Goal: Transaction & Acquisition: Purchase product/service

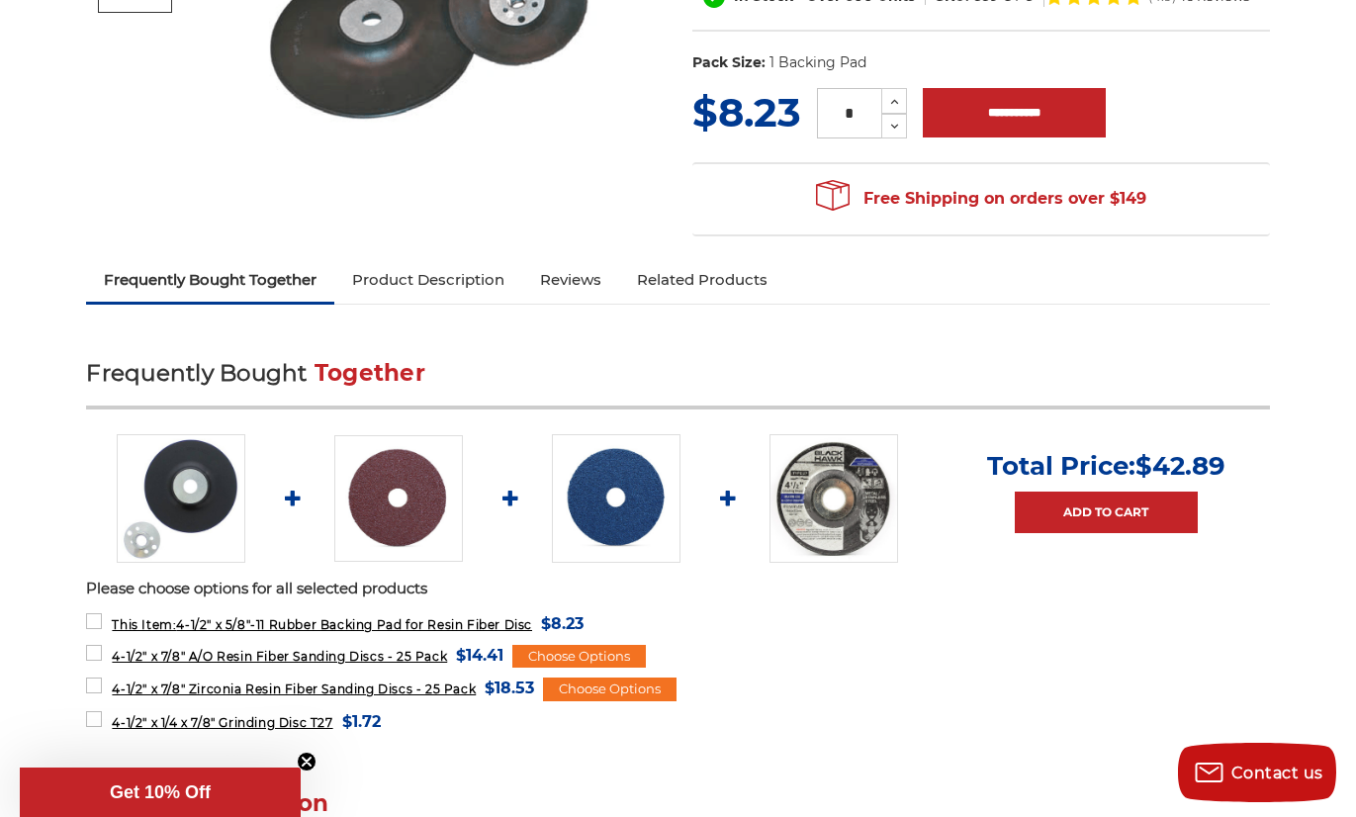
scroll to position [567, 0]
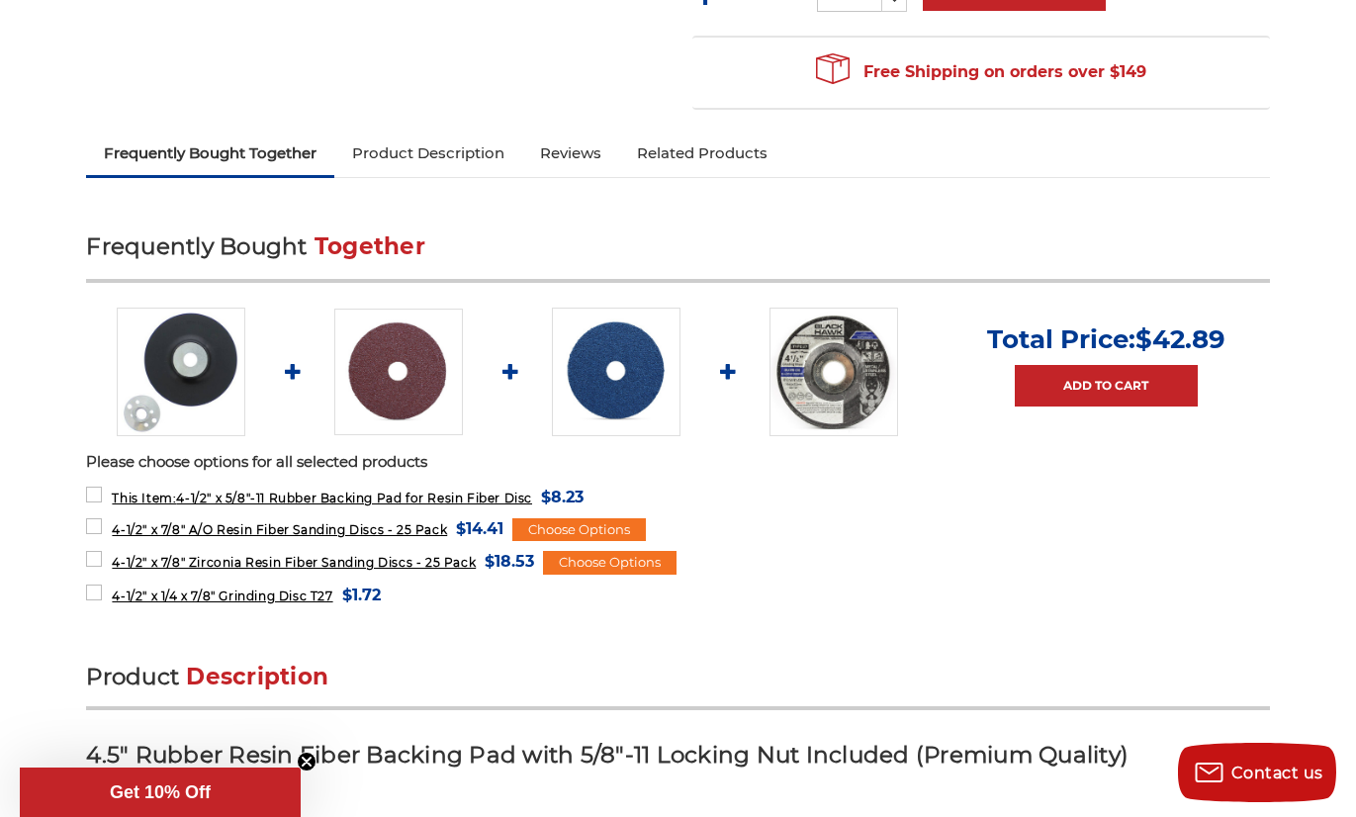
click at [411, 391] on img at bounding box center [398, 372] width 129 height 127
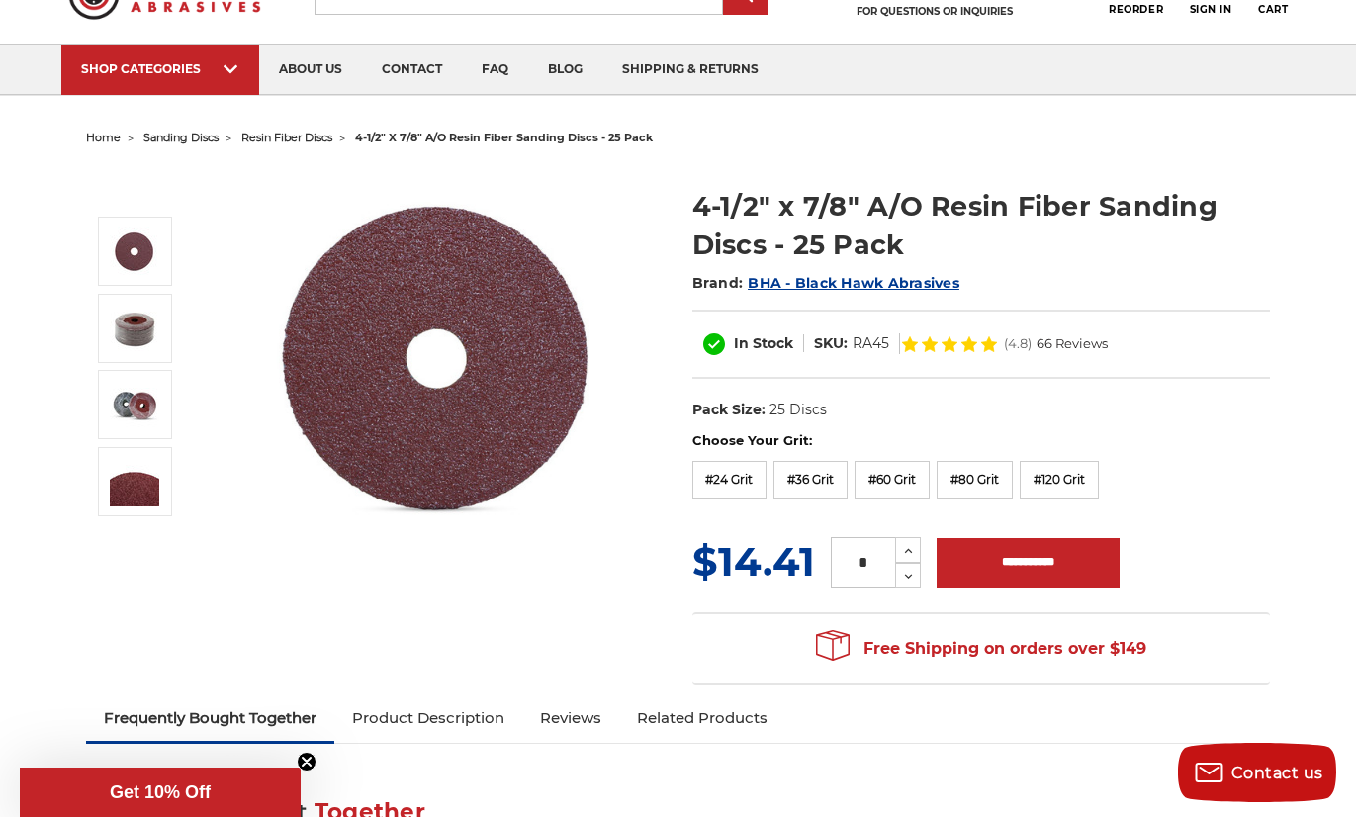
scroll to position [136, 0]
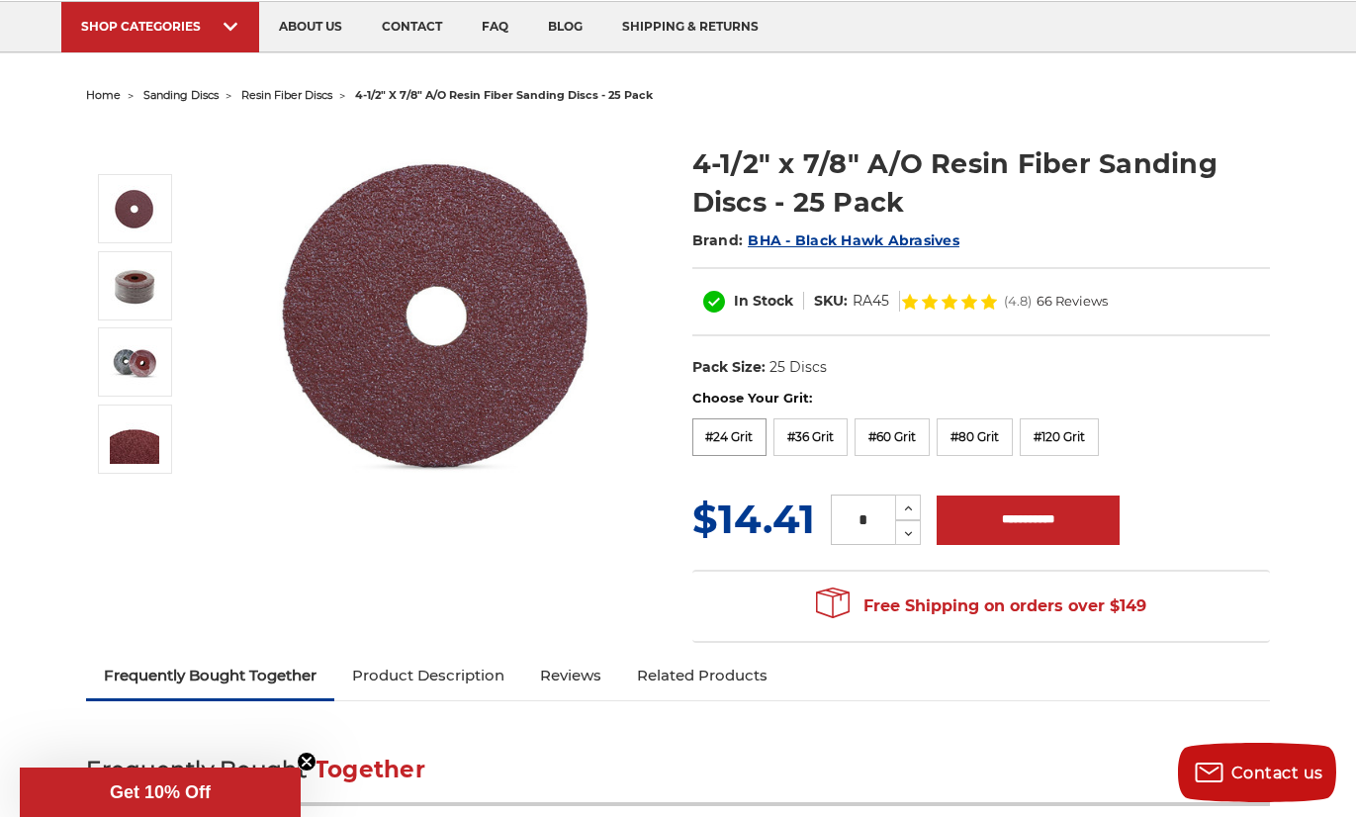
click at [740, 435] on label "#24 Grit" at bounding box center [730, 438] width 75 height 38
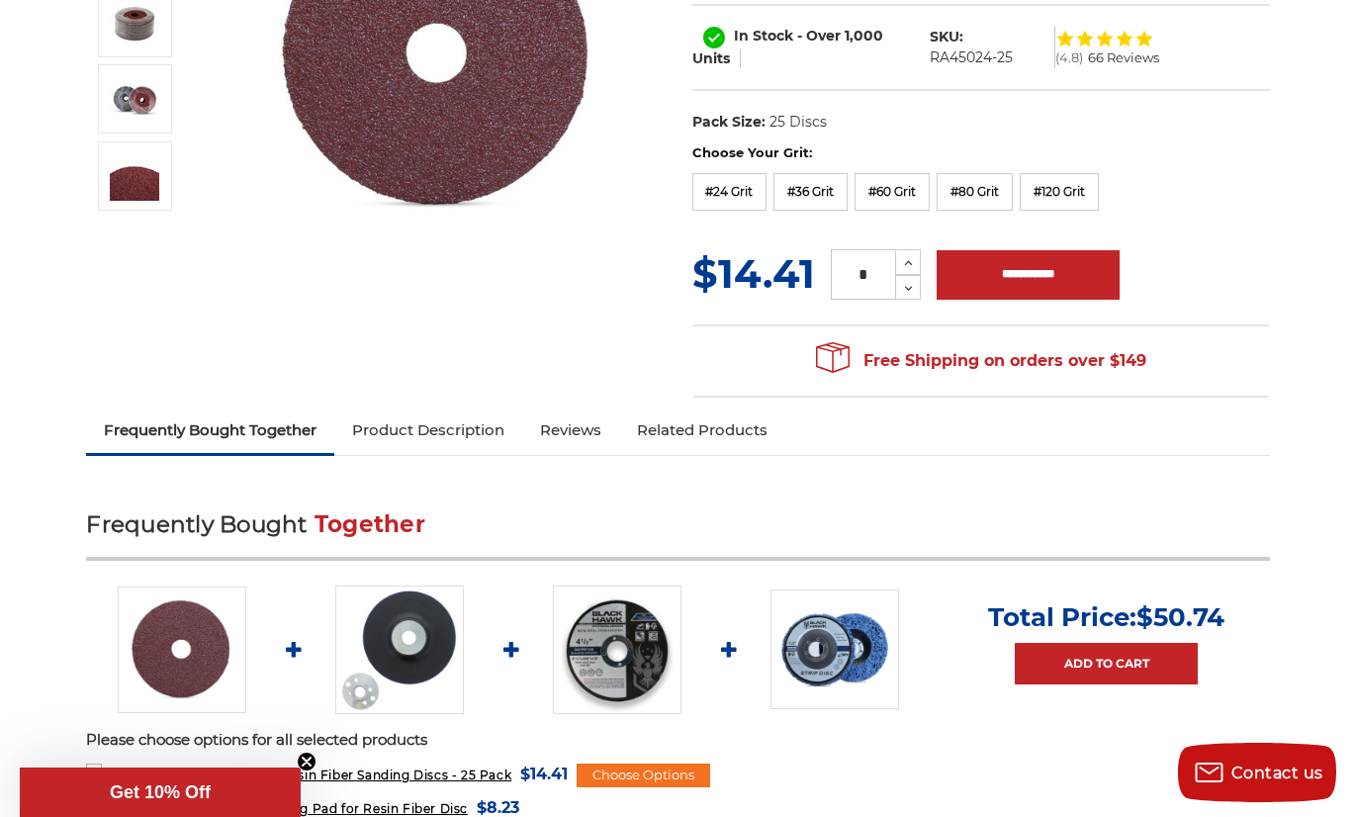
scroll to position [401, 0]
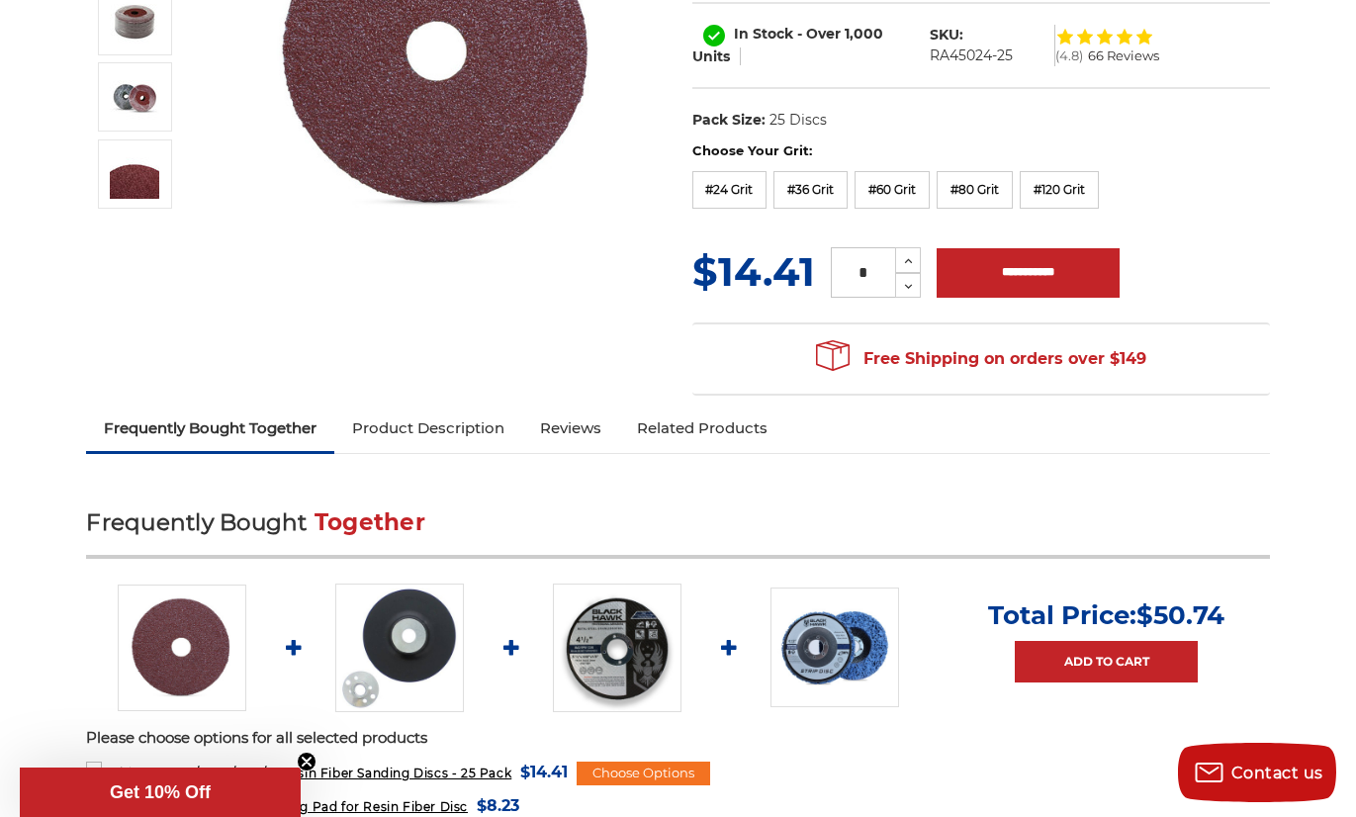
click at [432, 417] on link "Product Description" at bounding box center [428, 429] width 188 height 44
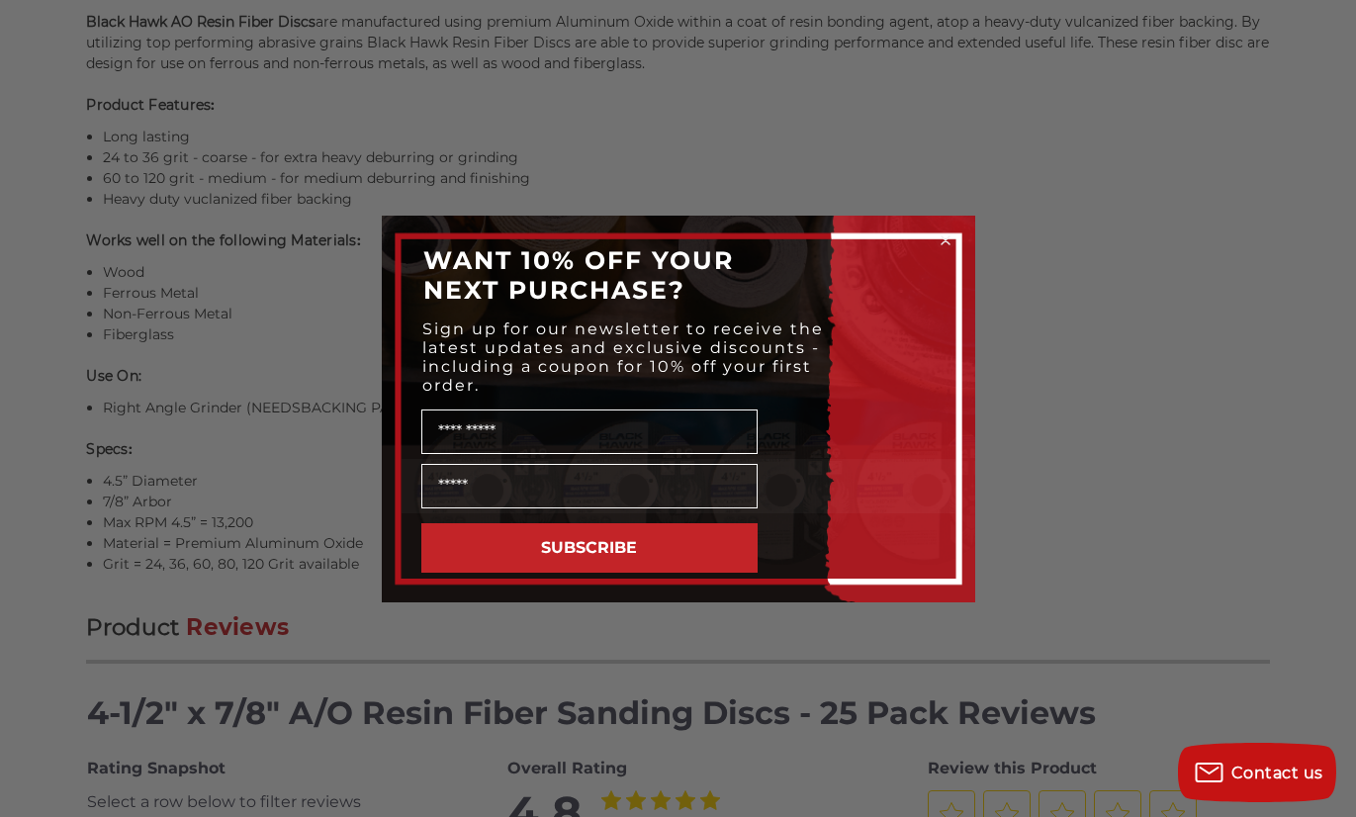
scroll to position [1628, 0]
click at [948, 232] on circle "Close dialog" at bounding box center [945, 240] width 19 height 19
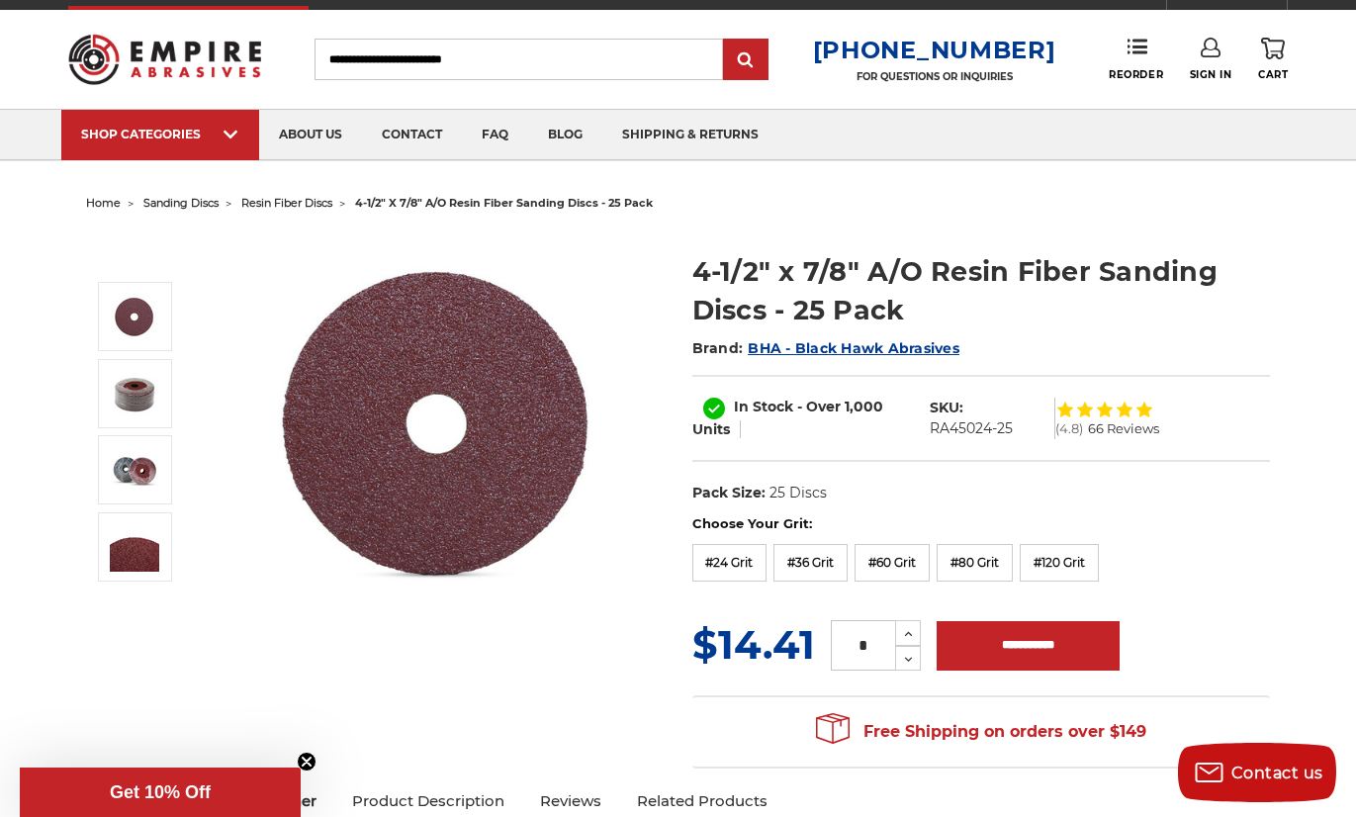
scroll to position [0, 0]
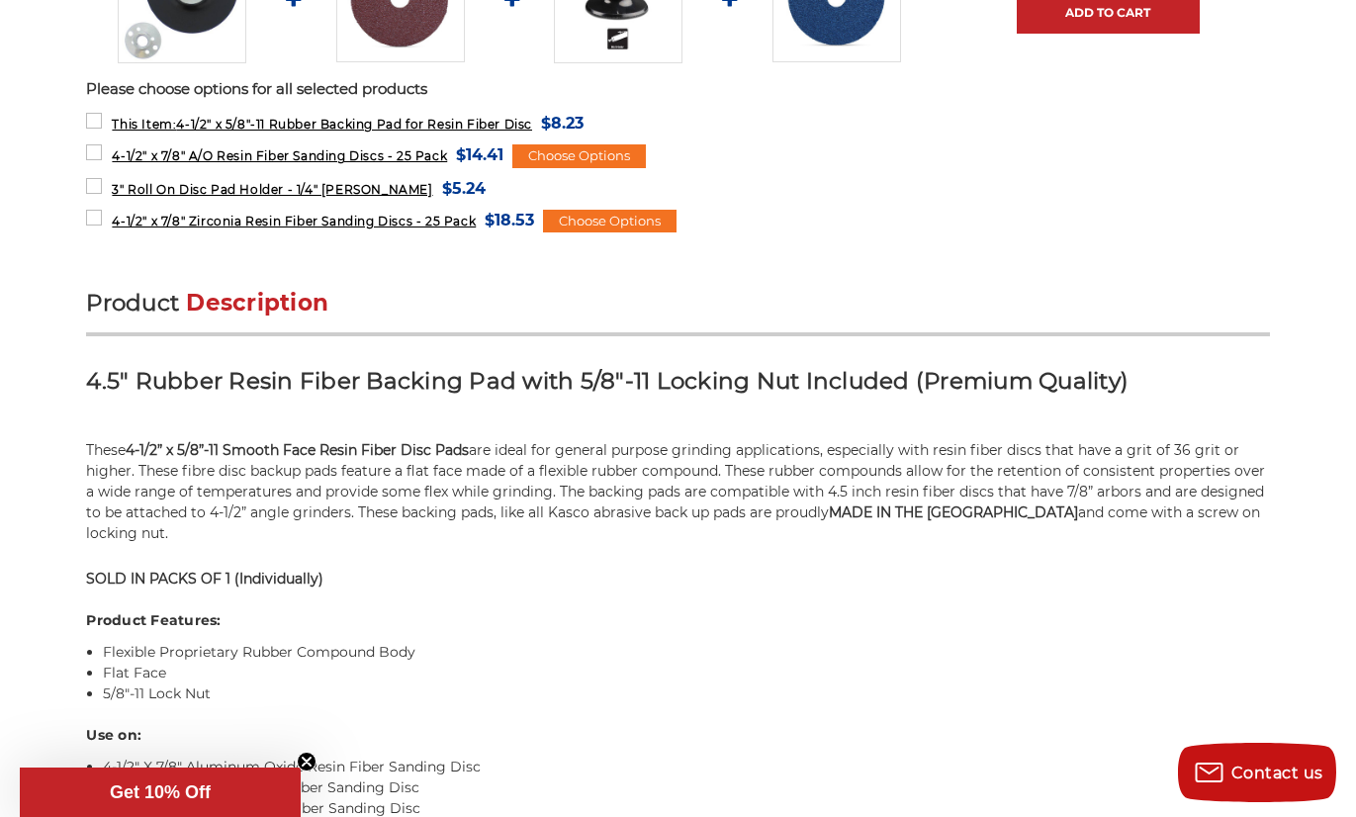
scroll to position [941, 0]
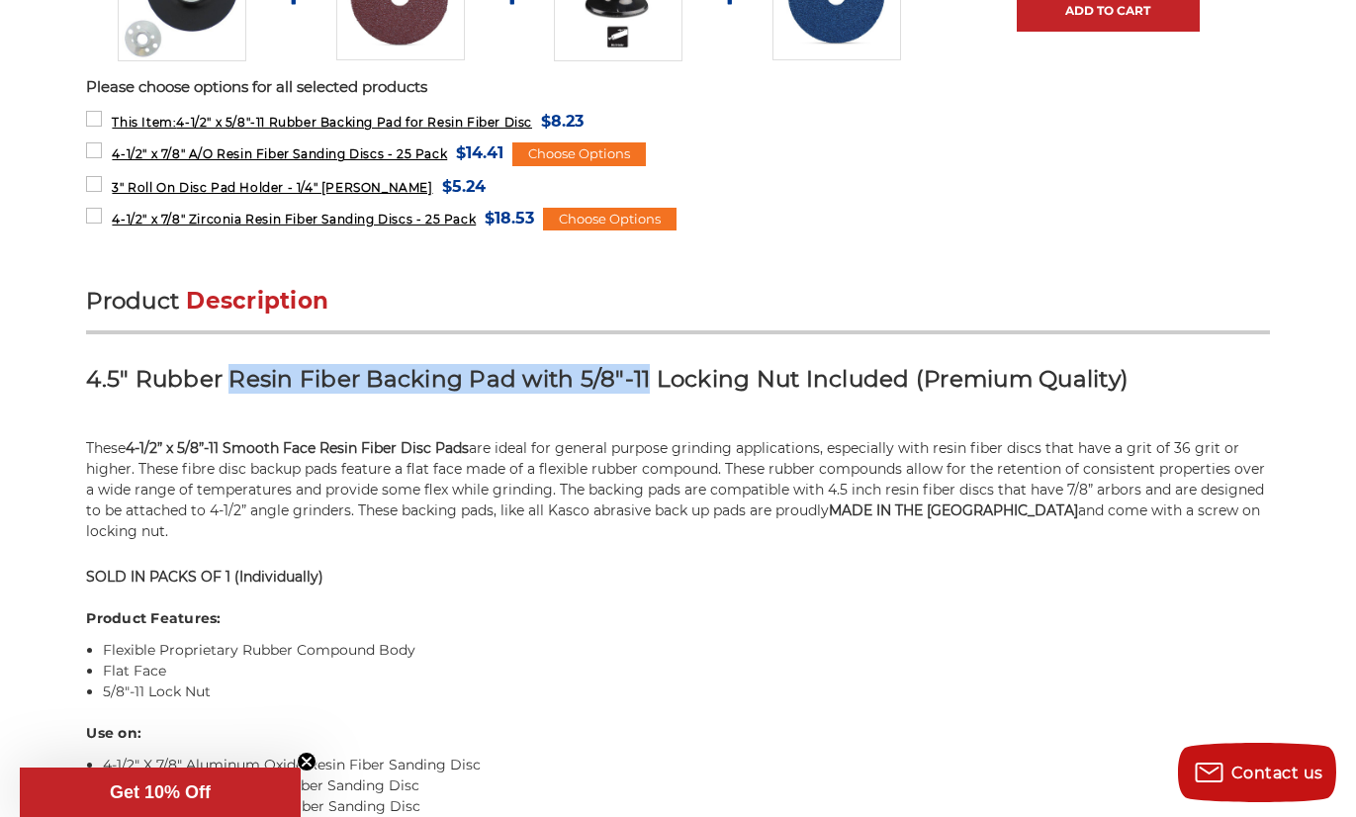
drag, startPoint x: 233, startPoint y: 376, endPoint x: 643, endPoint y: 373, distance: 409.6
click at [643, 373] on strong "4.5" Rubber Resin Fiber Backing Pad with 5/8"-11 Locking Nut Included (Premium …" at bounding box center [607, 379] width 1043 height 28
drag, startPoint x: 912, startPoint y: 383, endPoint x: 228, endPoint y: 363, distance: 684.9
click at [228, 365] on strong "4.5" Rubber Resin Fiber Backing Pad with 5/8"-11 Locking Nut Included (Premium …" at bounding box center [607, 379] width 1043 height 28
copy strong "Resin Fiber Backing Pad with 5/8"-11 Locking Nut Included"
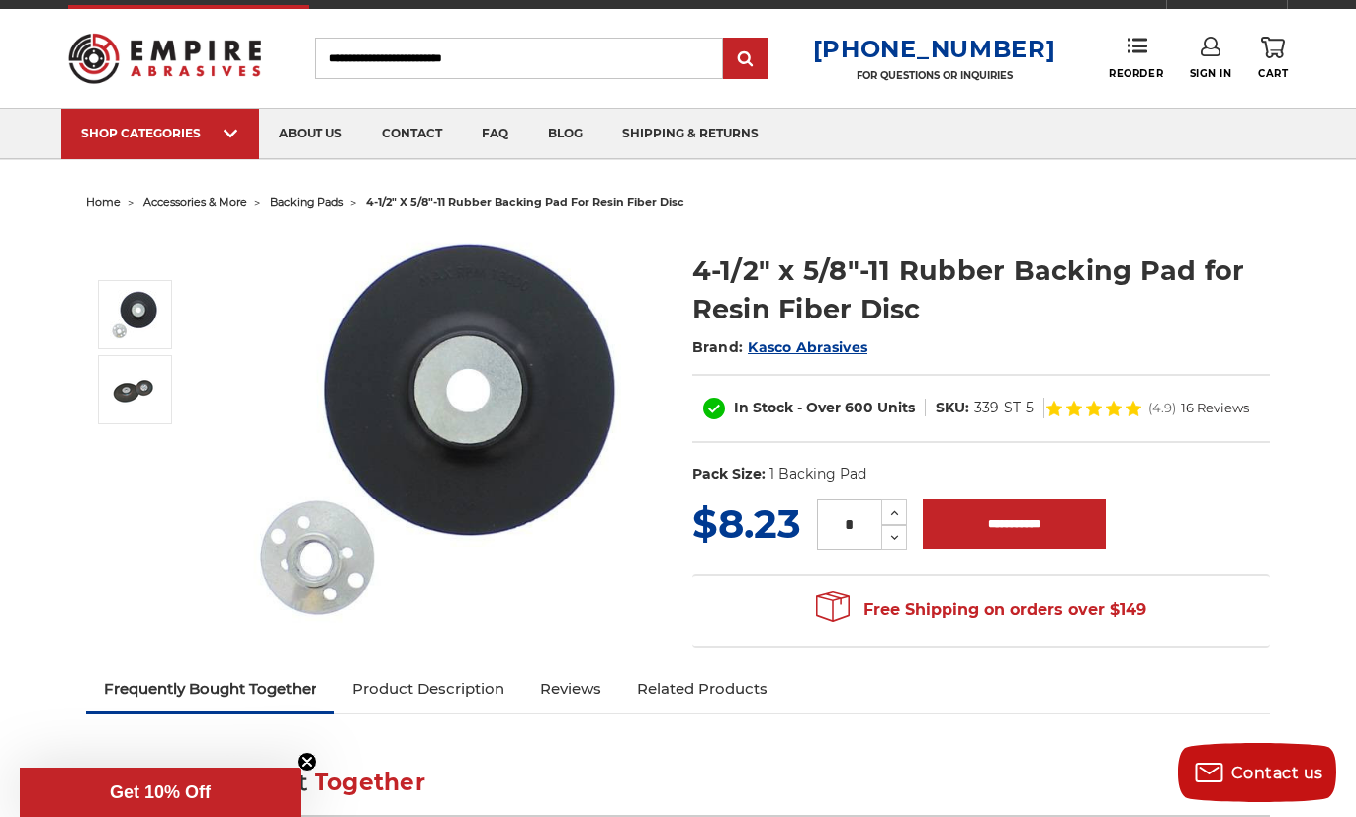
scroll to position [0, 0]
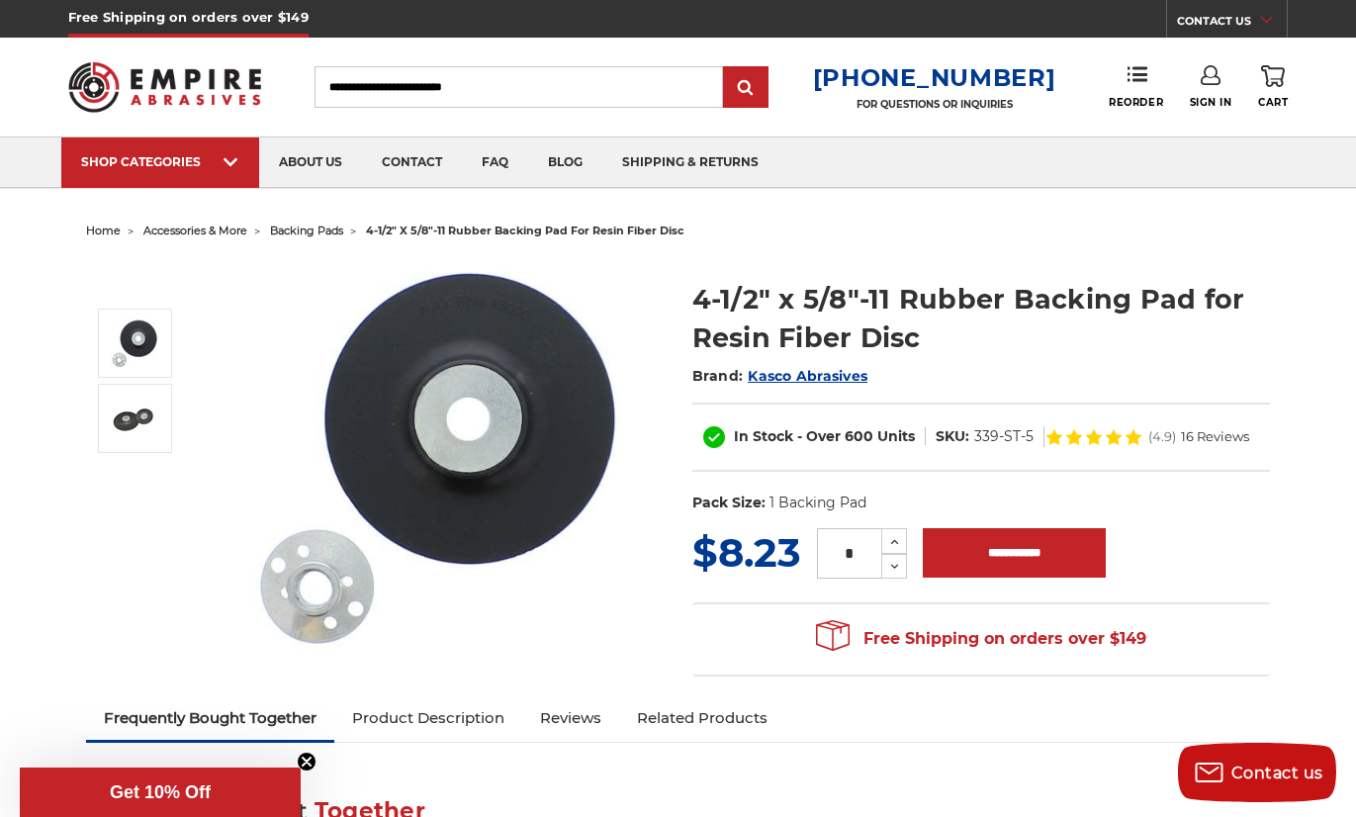
click at [565, 88] on input "Search" at bounding box center [519, 87] width 409 height 42
paste input "**********"
type input "**********"
click at [726, 68] on input "submit" at bounding box center [746, 88] width 40 height 40
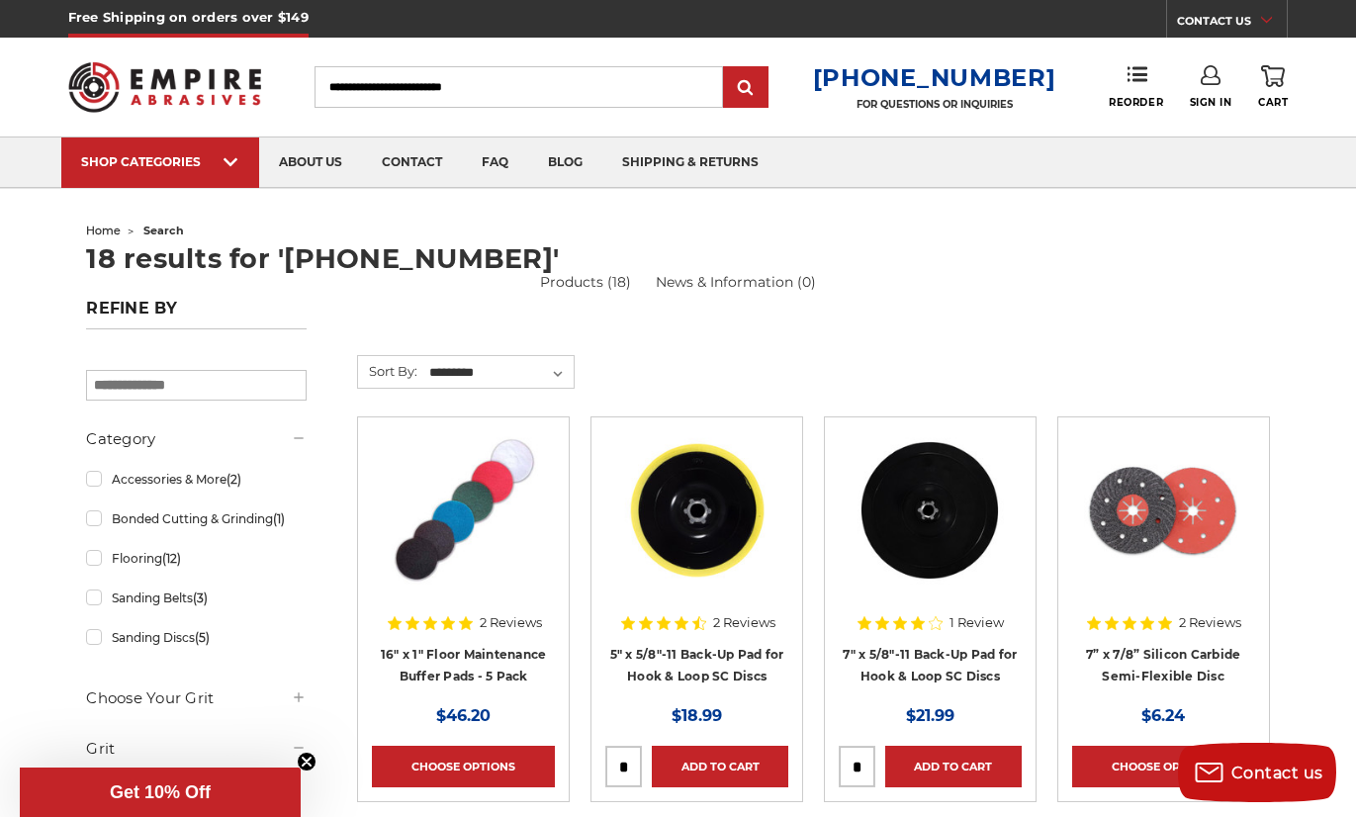
click at [437, 91] on input "Search" at bounding box center [519, 87] width 409 height 42
paste input "******"
type input "******"
click at [726, 68] on input "submit" at bounding box center [746, 88] width 40 height 40
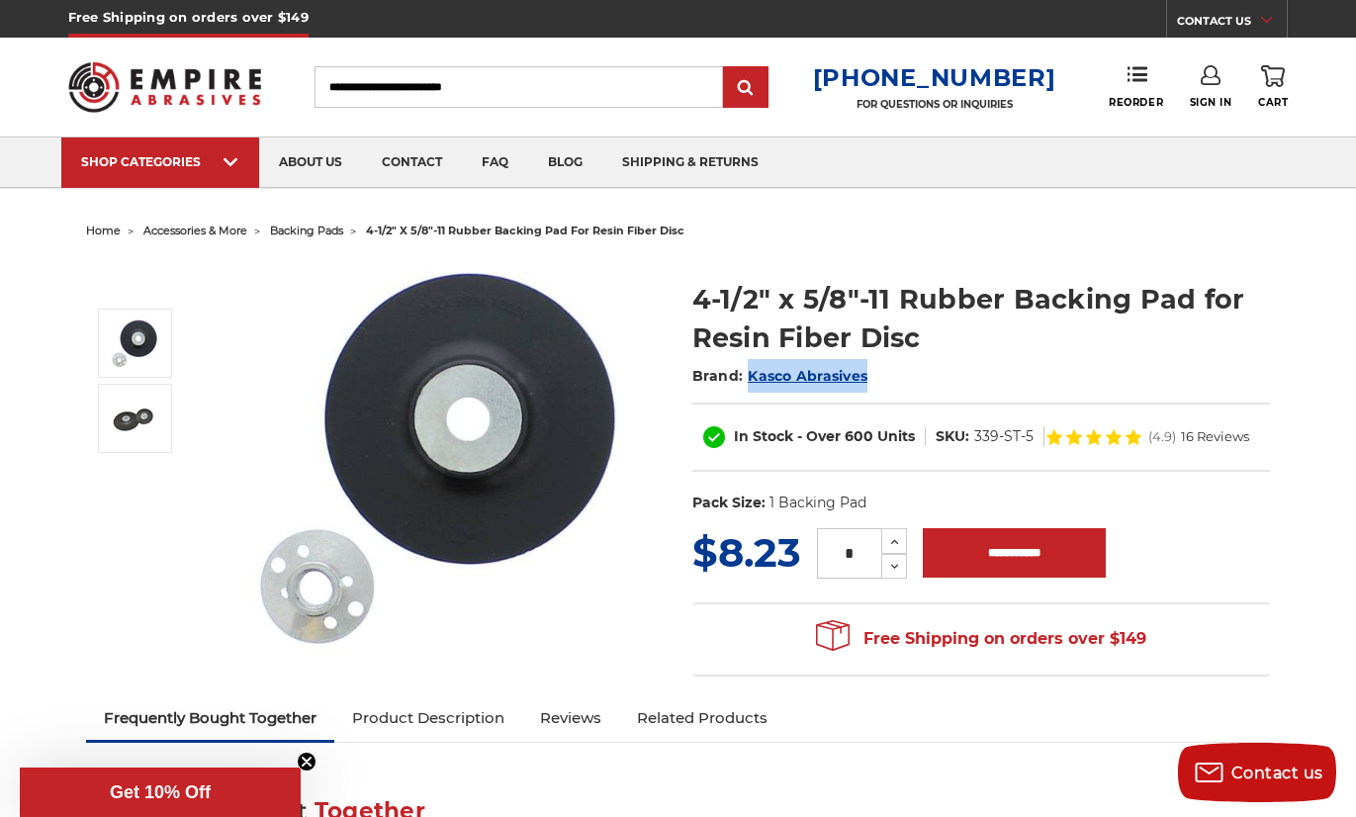
drag, startPoint x: 886, startPoint y: 373, endPoint x: 748, endPoint y: 379, distance: 138.6
click at [748, 379] on h2 "Brand: Kasco Abrasives" at bounding box center [982, 376] width 578 height 34
copy span "Kasco Abrasives"
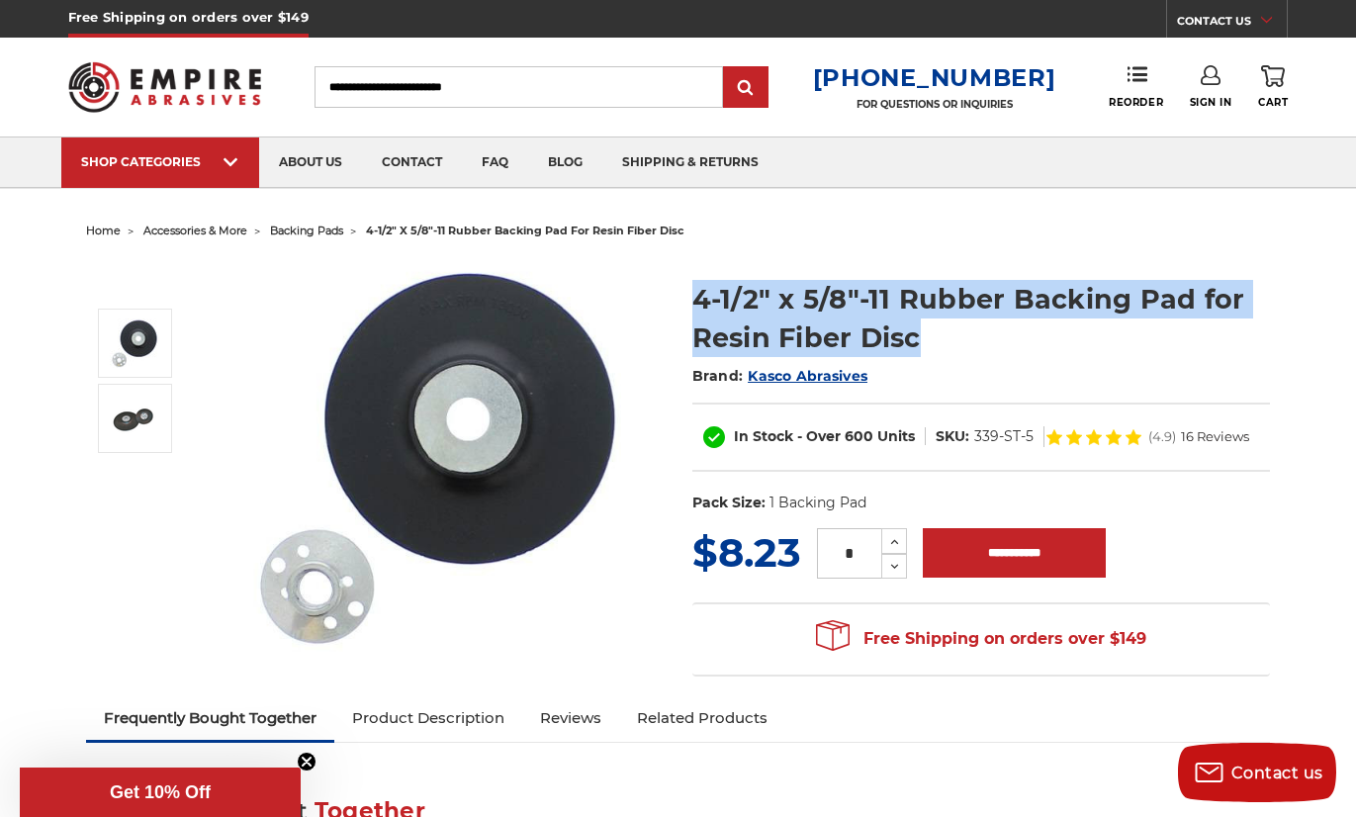
drag, startPoint x: 686, startPoint y: 300, endPoint x: 928, endPoint y: 341, distance: 245.9
click at [928, 341] on section "4-1/2" x 5/8"-11 Rubber Backing Pad for Resin Fiber Disc Brand: Kasco Abrasives…" at bounding box center [981, 391] width 605 height 265
click at [767, 291] on h1 "4-1/2" x 5/8"-11 Rubber Backing Pad for Resin Fiber Disc" at bounding box center [982, 318] width 578 height 77
drag, startPoint x: 758, startPoint y: 307, endPoint x: 921, endPoint y: 344, distance: 167.5
click at [921, 344] on h1 "4-1/2" x 5/8"-11 Rubber Backing Pad for Resin Fiber Disc" at bounding box center [982, 318] width 578 height 77
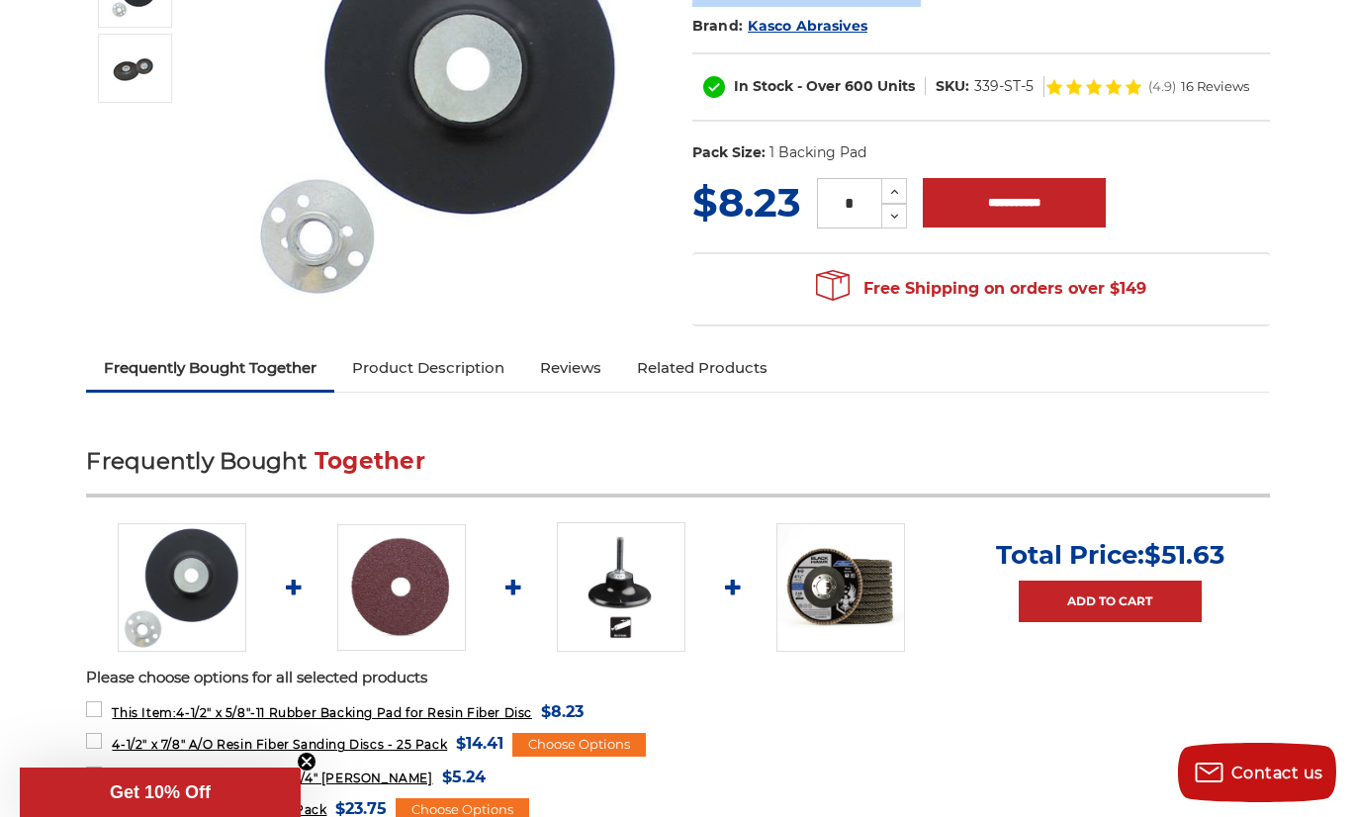
scroll to position [356, 0]
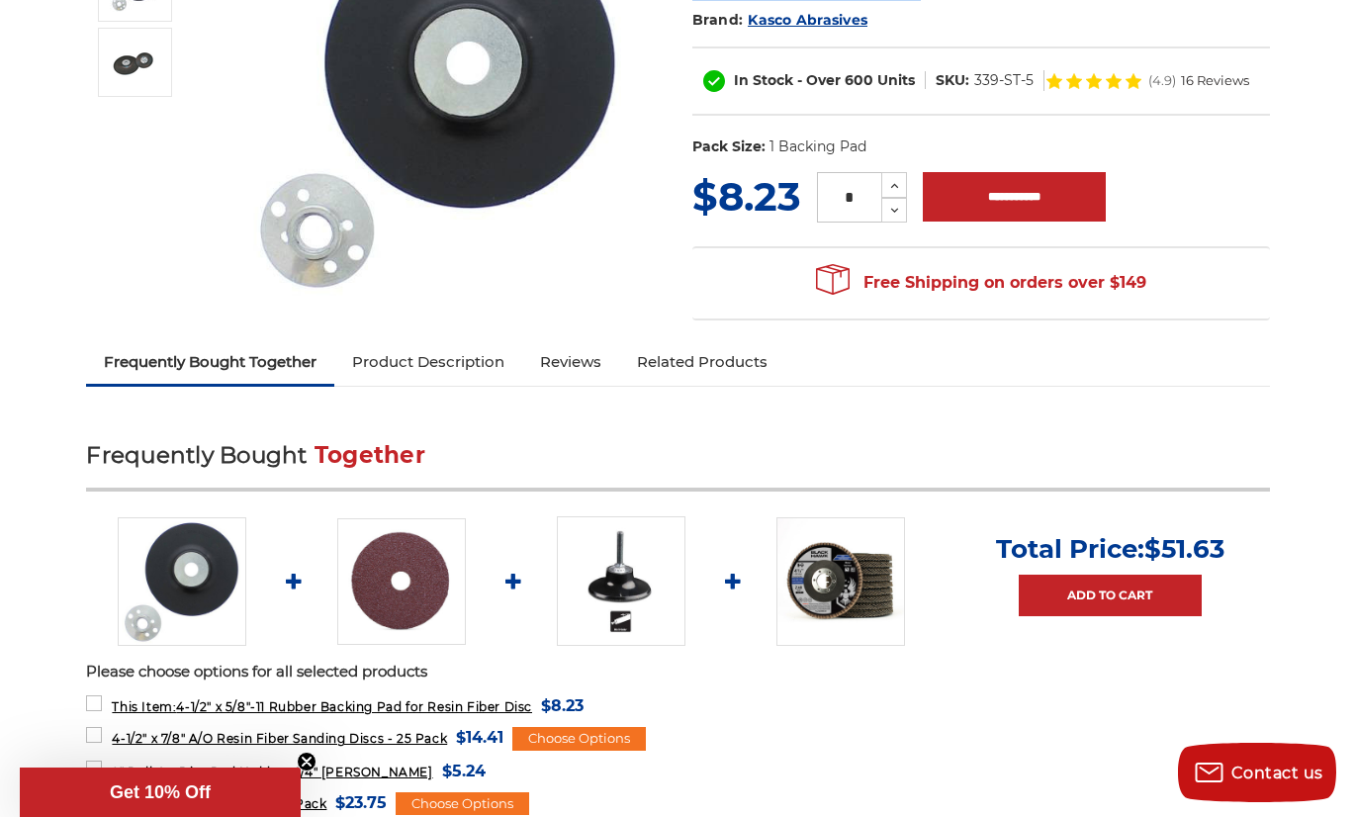
click at [451, 356] on link "Product Description" at bounding box center [428, 362] width 188 height 44
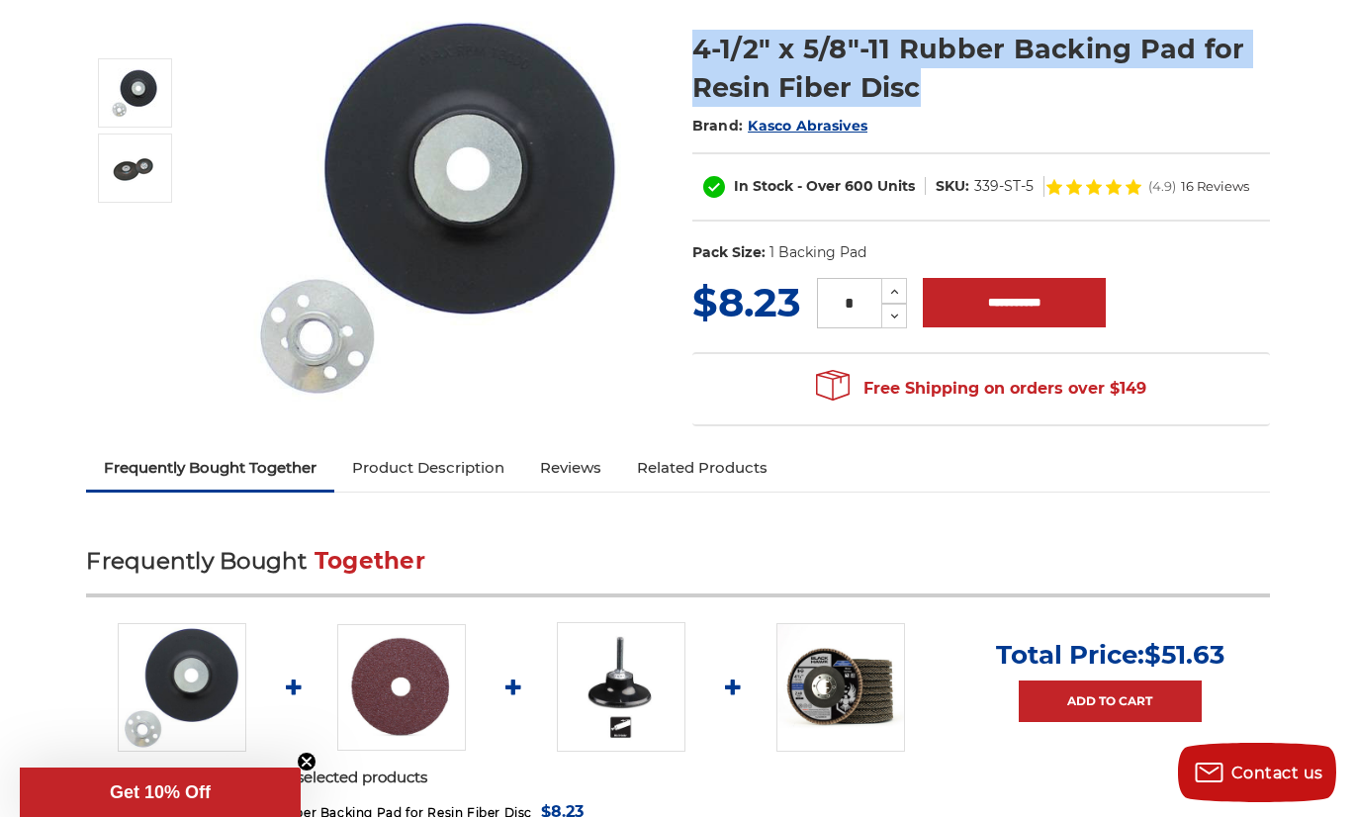
scroll to position [0, 0]
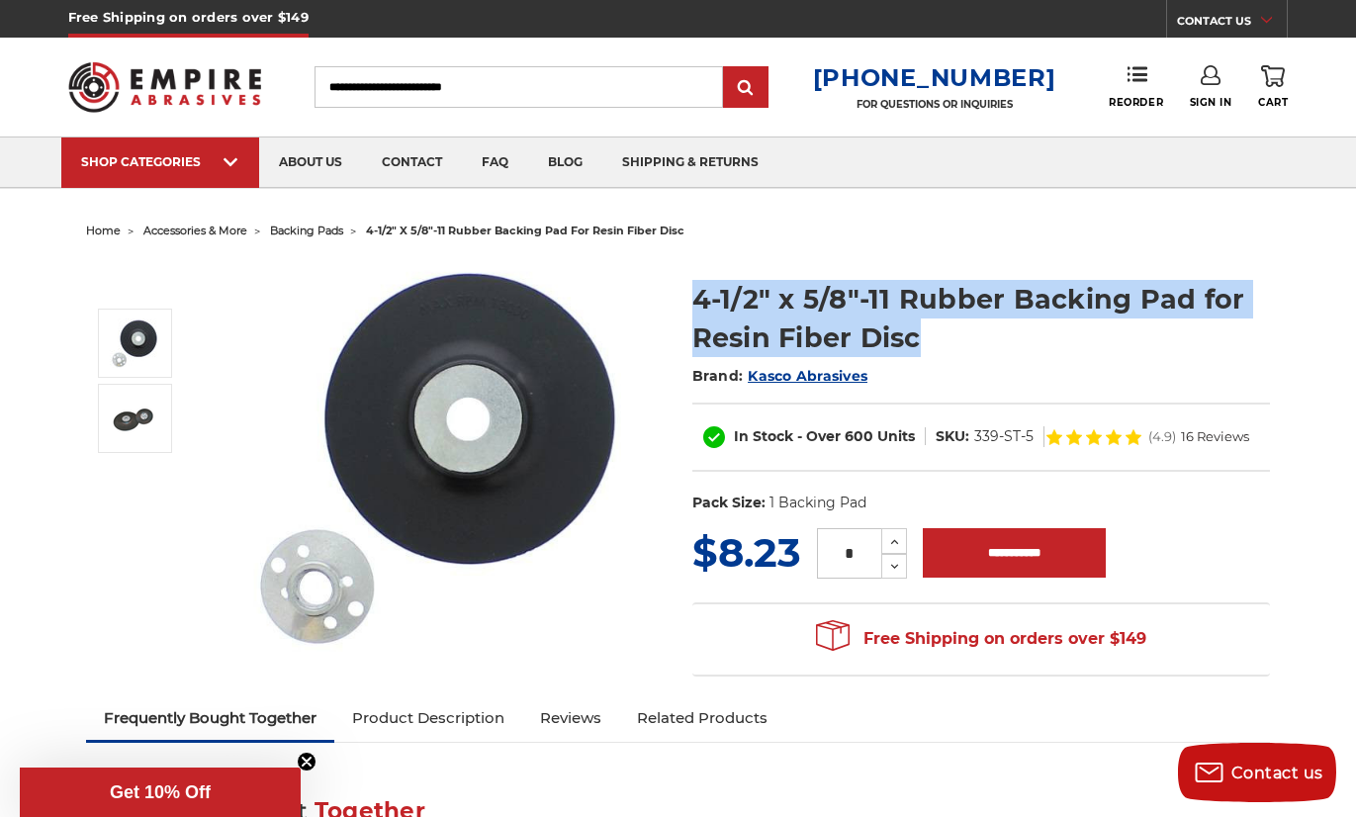
copy h1 "4-1/2" x 5/8"-11 Rubber Backing Pad for Resin Fiber Disc"
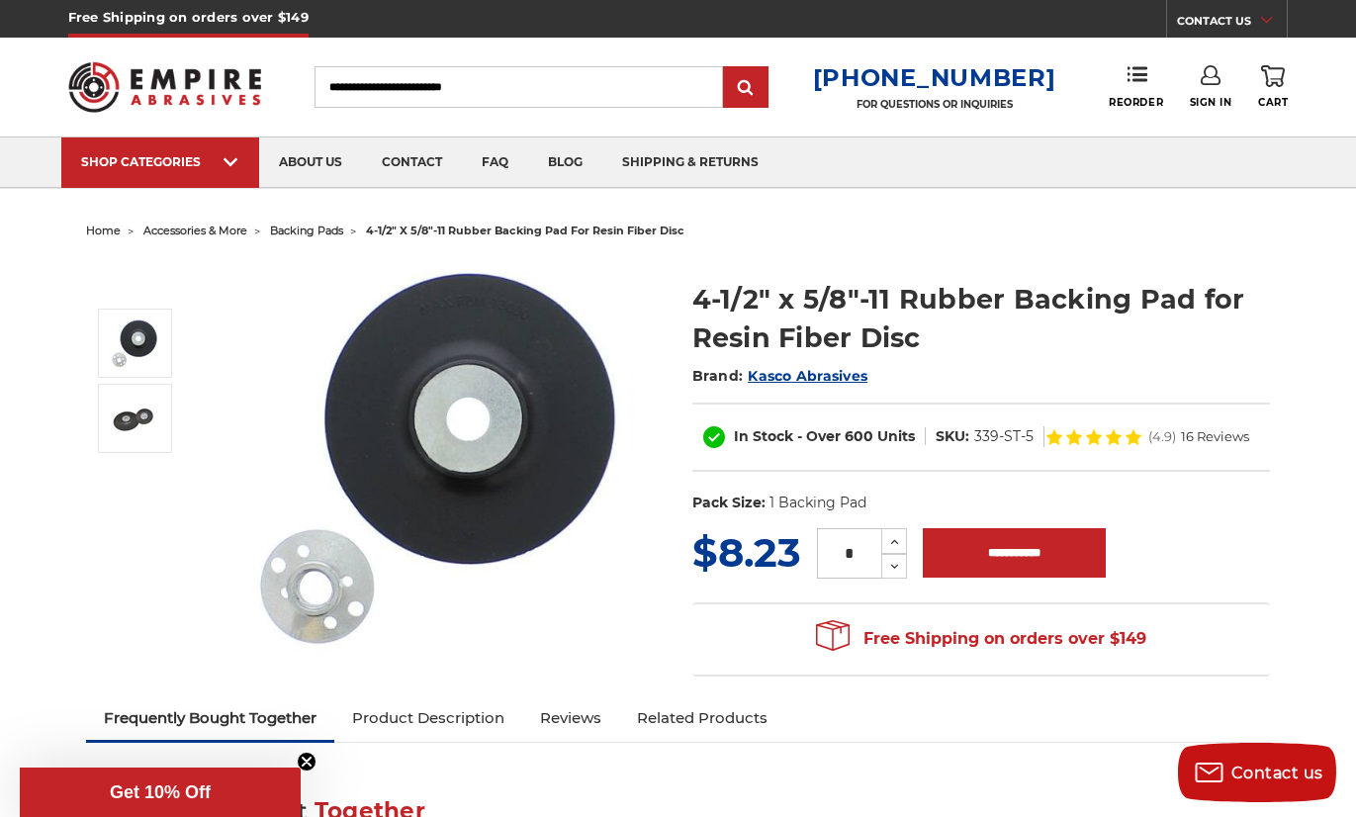
click at [528, 95] on input "Search" at bounding box center [519, 87] width 409 height 42
paste input "**********"
type input "**********"
click at [726, 68] on input "submit" at bounding box center [746, 88] width 40 height 40
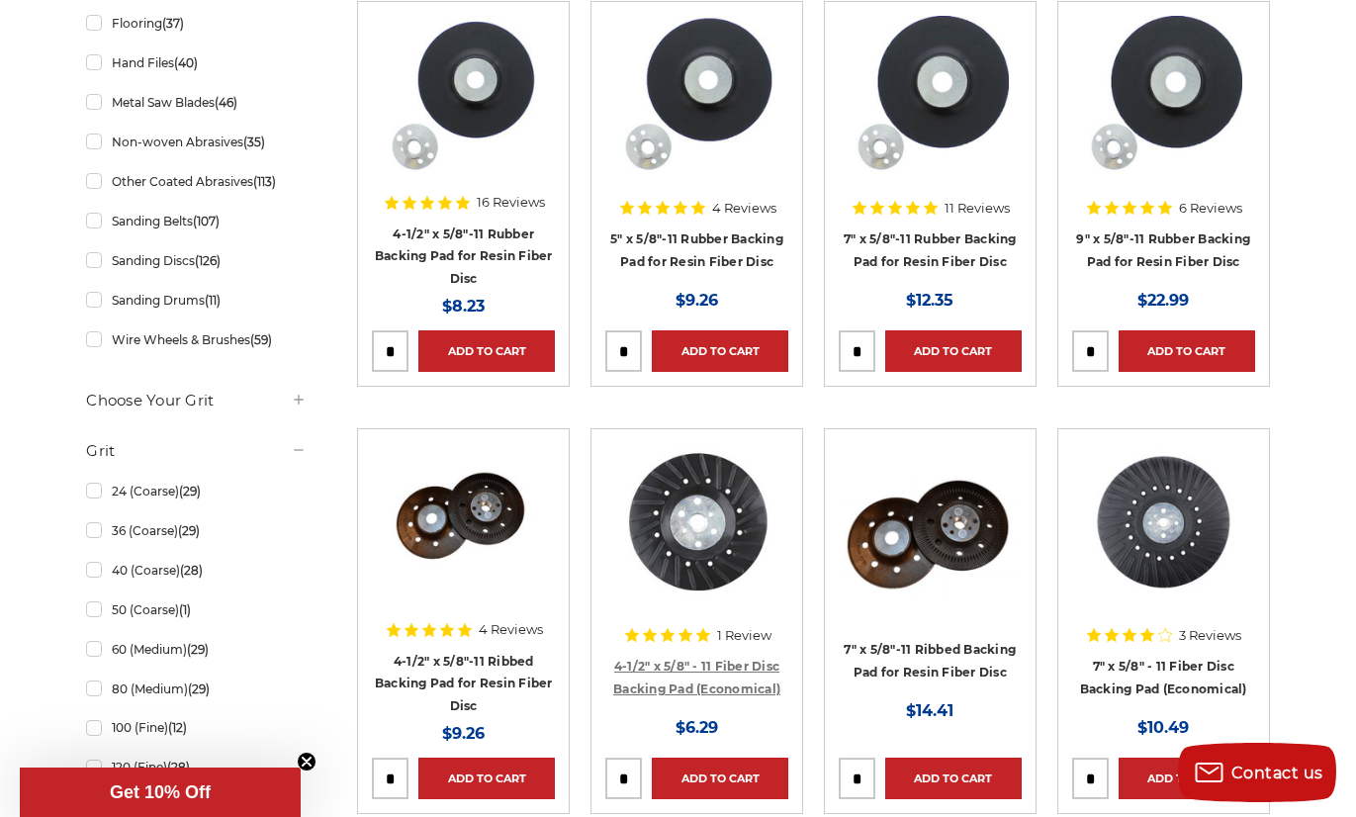
scroll to position [608, 0]
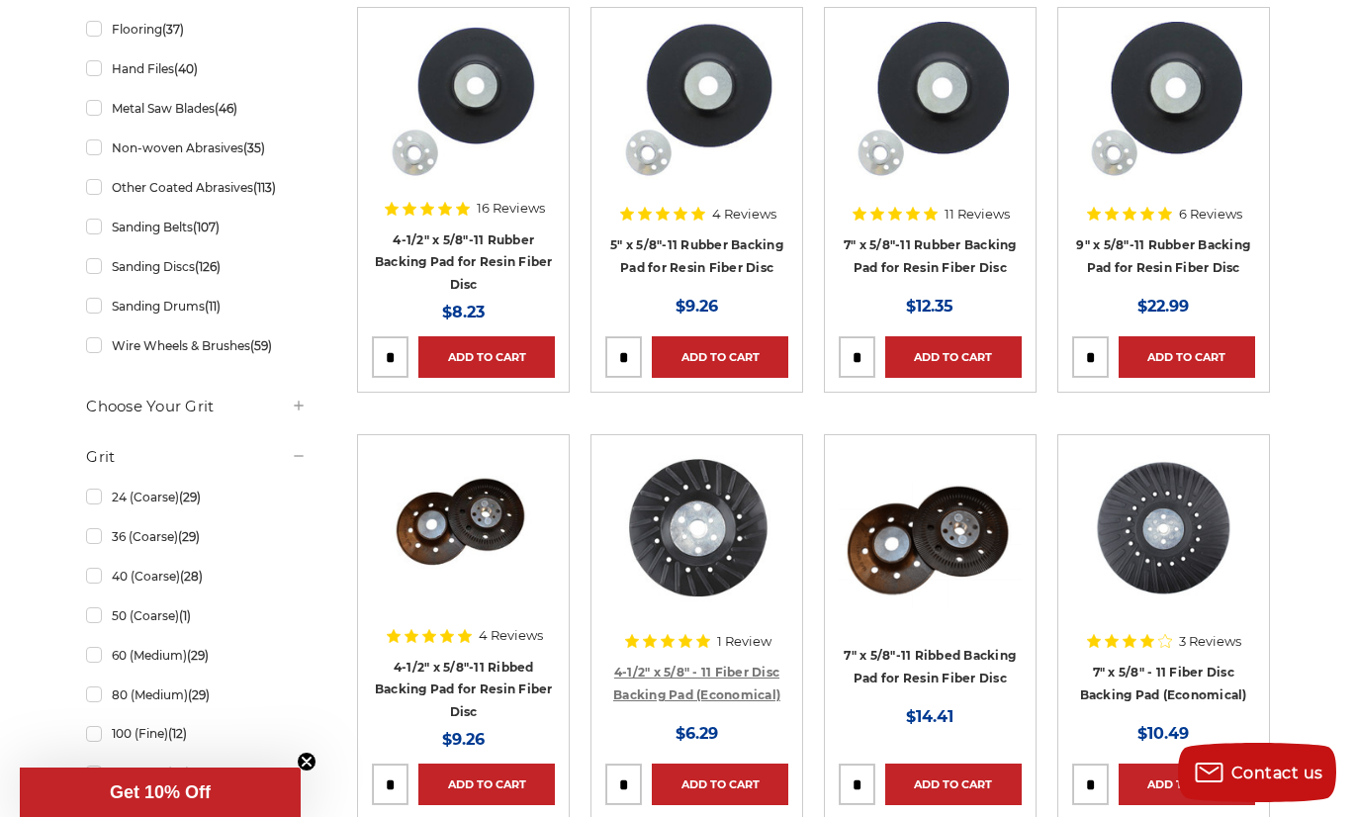
click at [689, 665] on link "4-1/2" x 5/8" - 11 Fiber Disc Backing Pad (Economical)" at bounding box center [696, 684] width 167 height 38
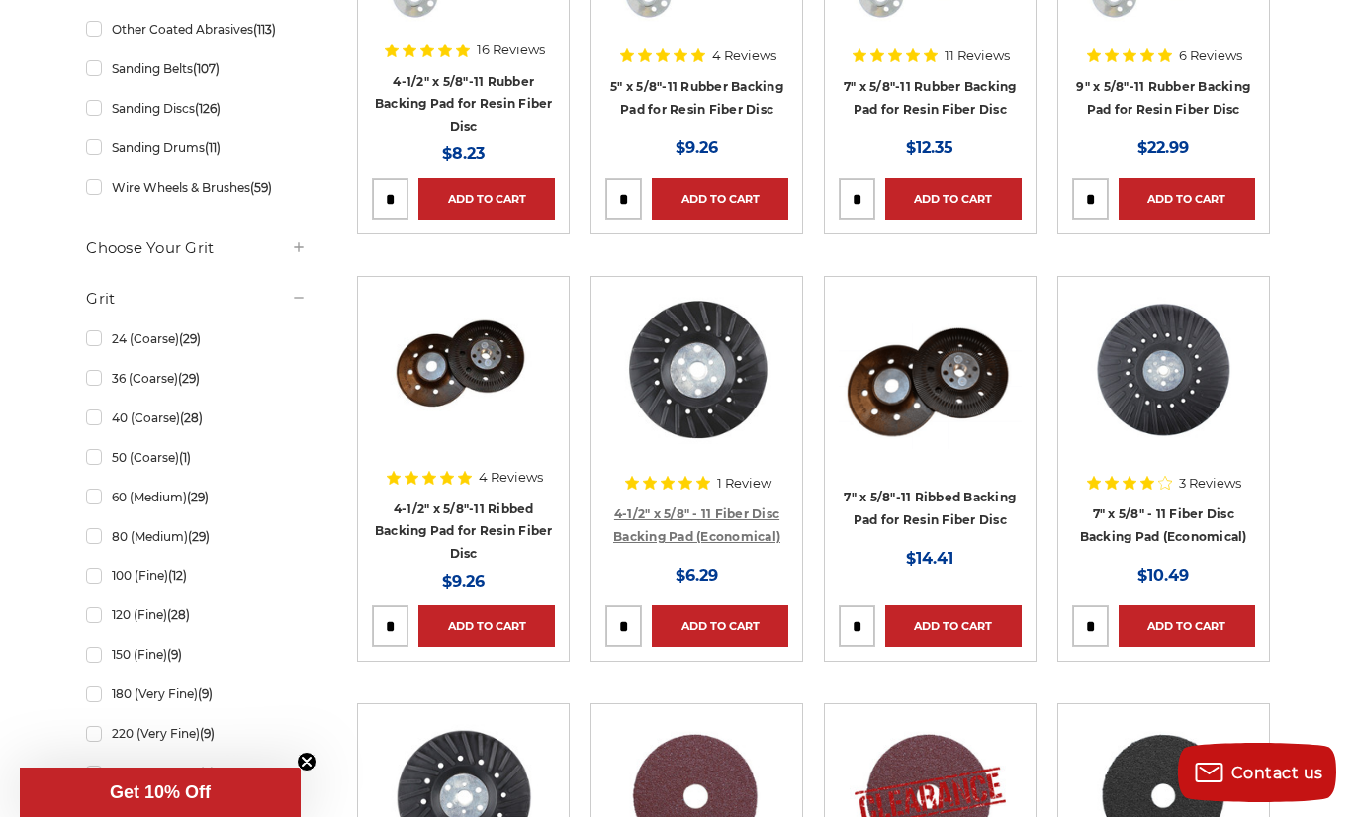
scroll to position [768, 0]
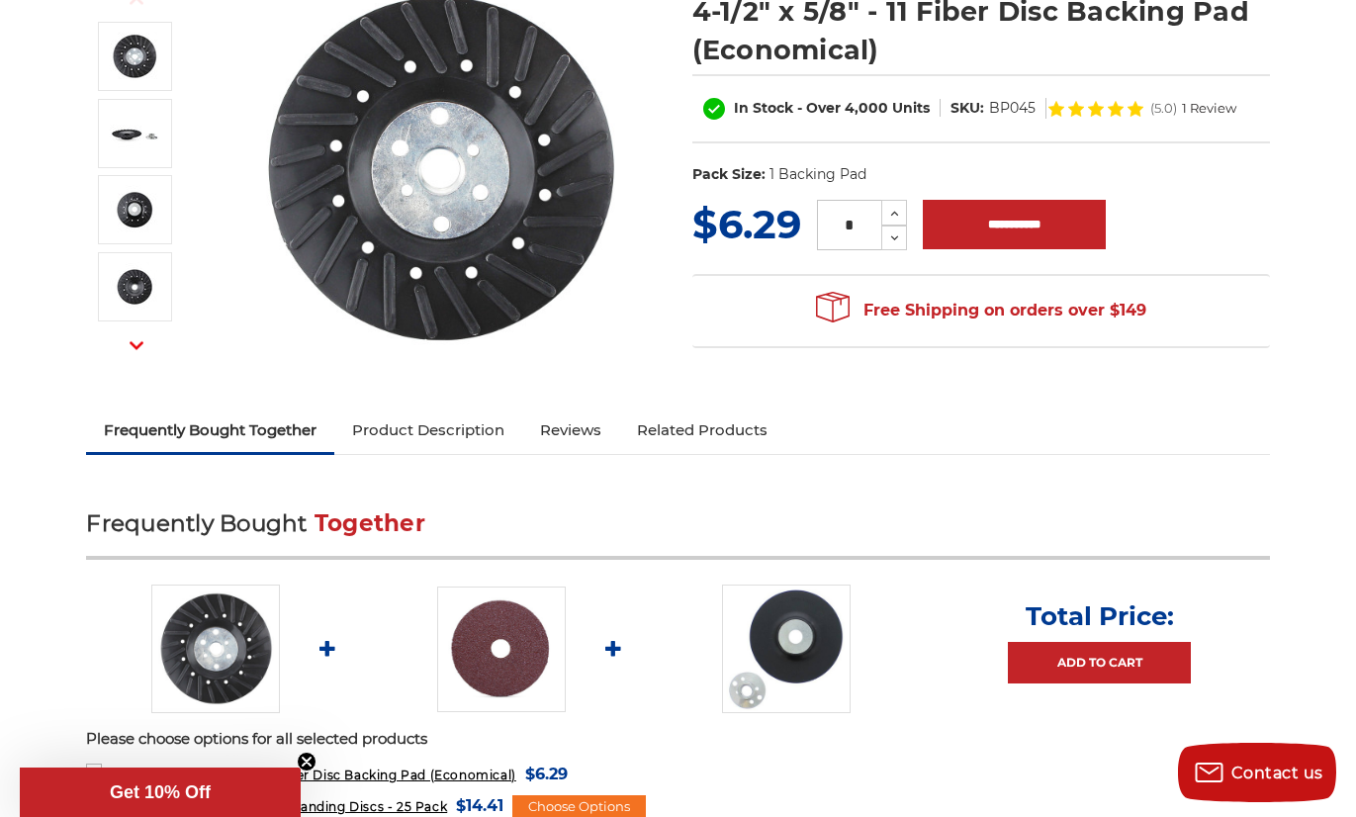
scroll to position [291, 0]
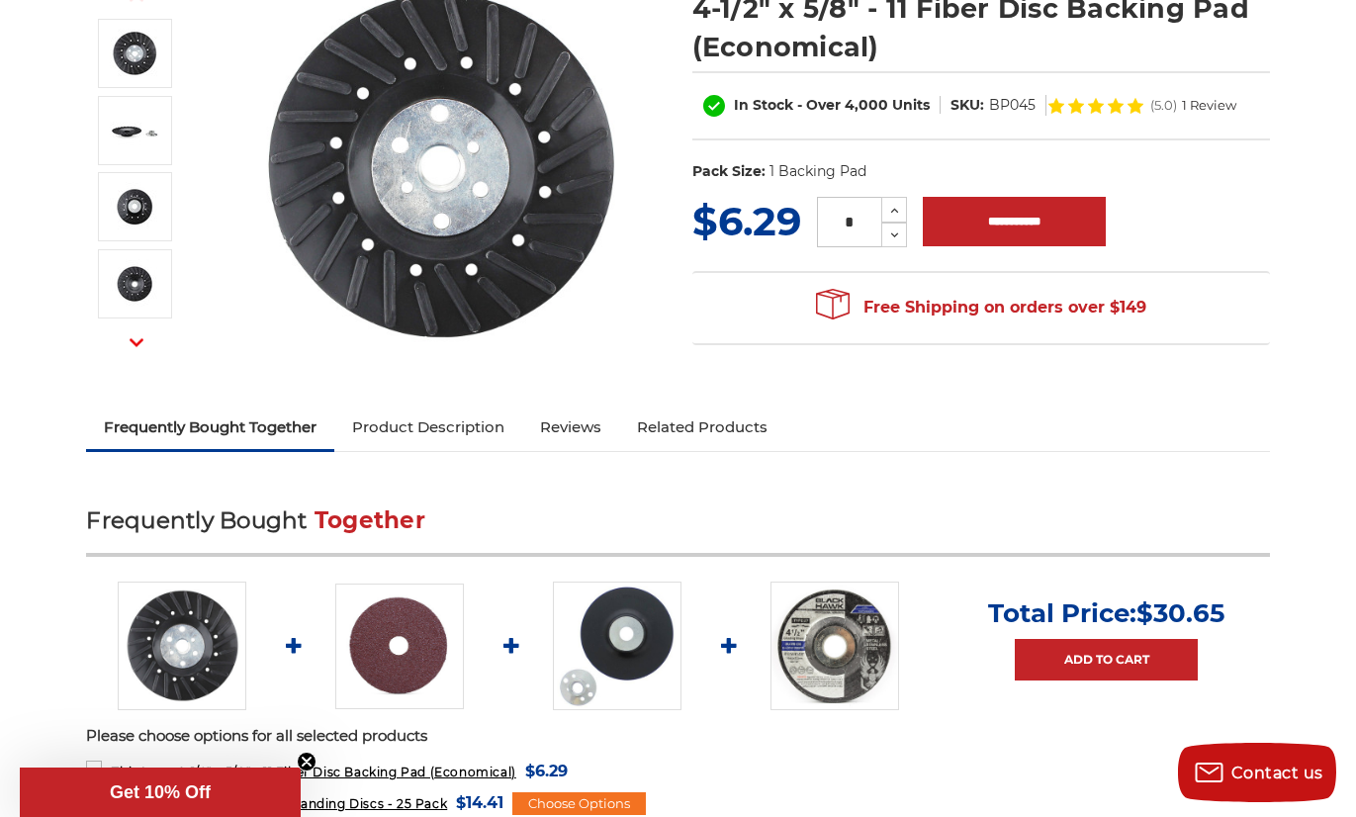
click at [473, 434] on link "Product Description" at bounding box center [428, 428] width 188 height 44
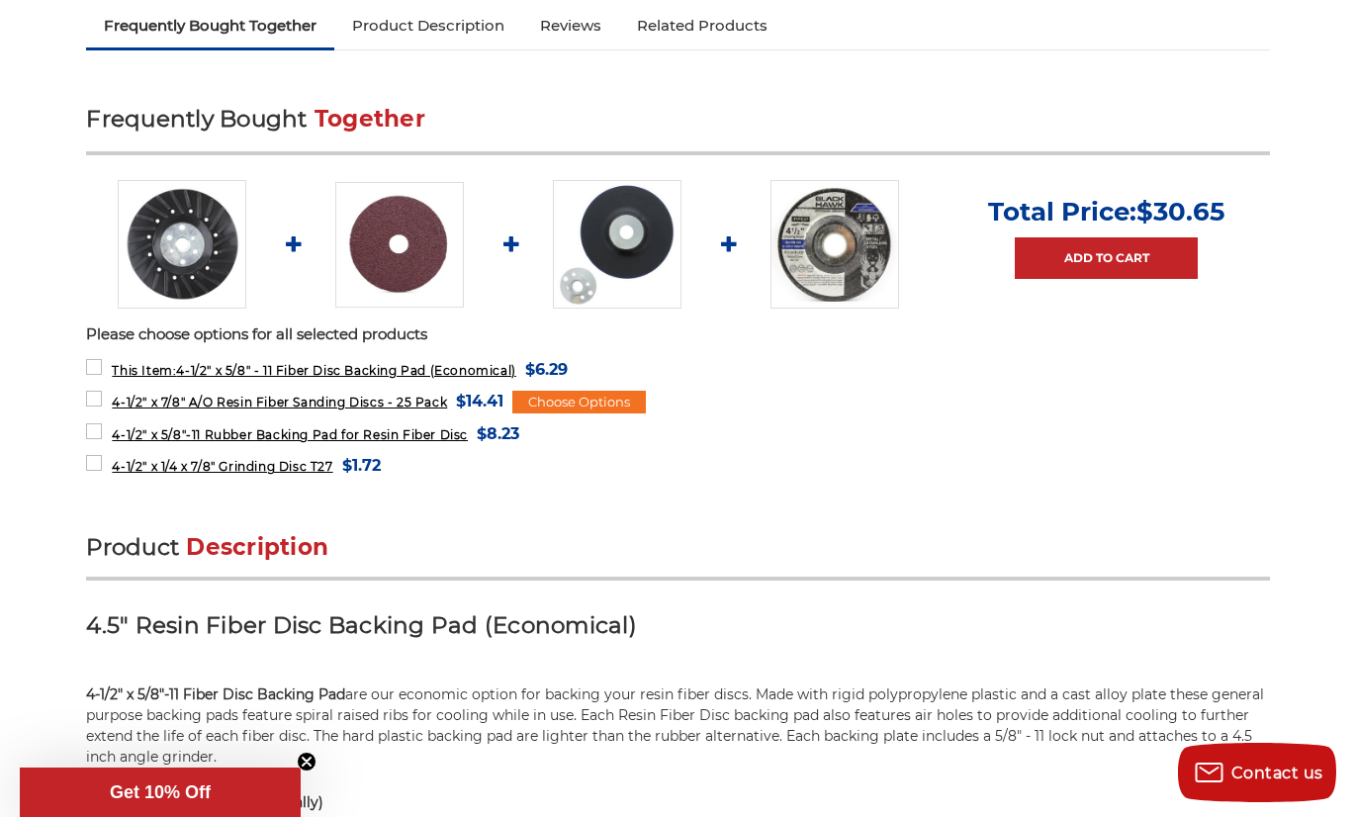
scroll to position [690, 0]
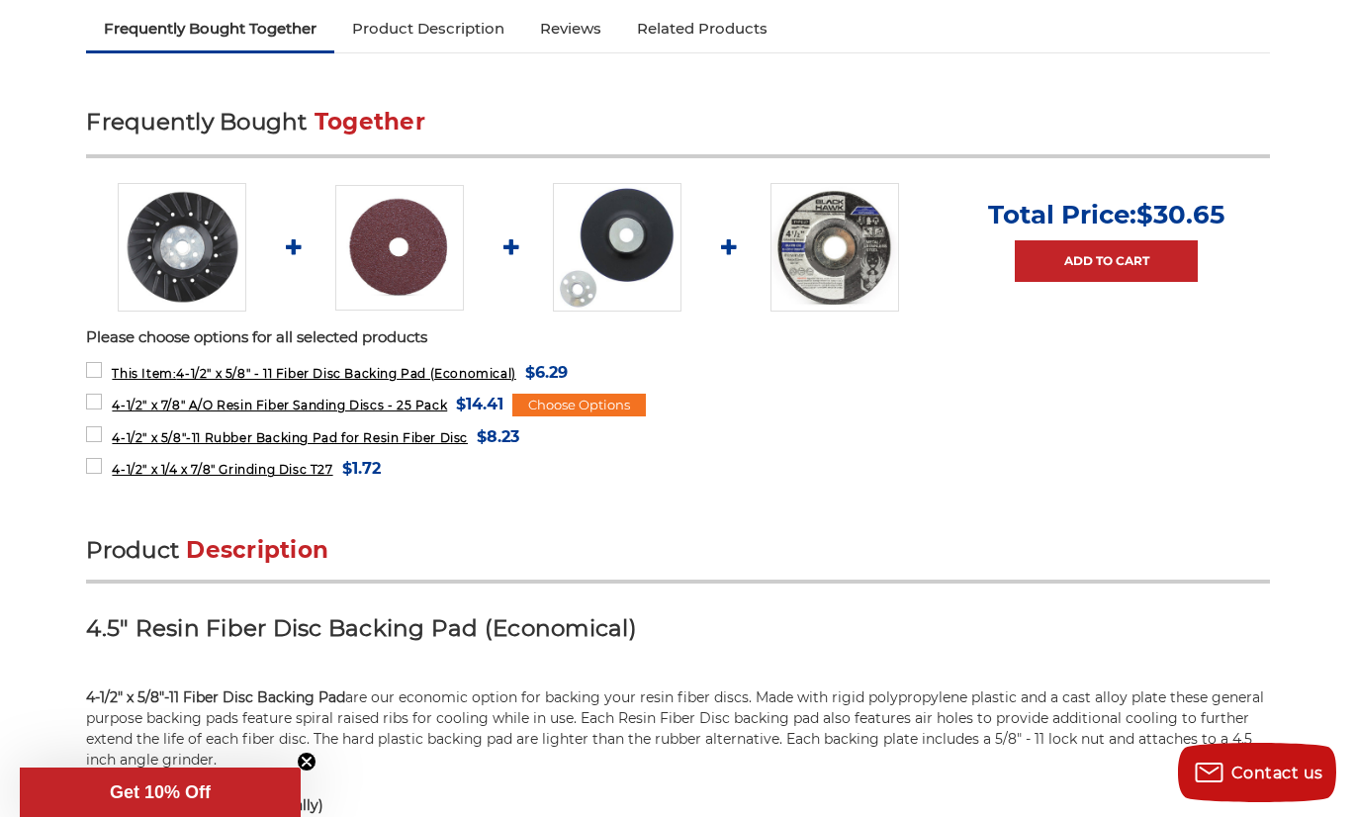
click at [611, 259] on img at bounding box center [617, 247] width 129 height 129
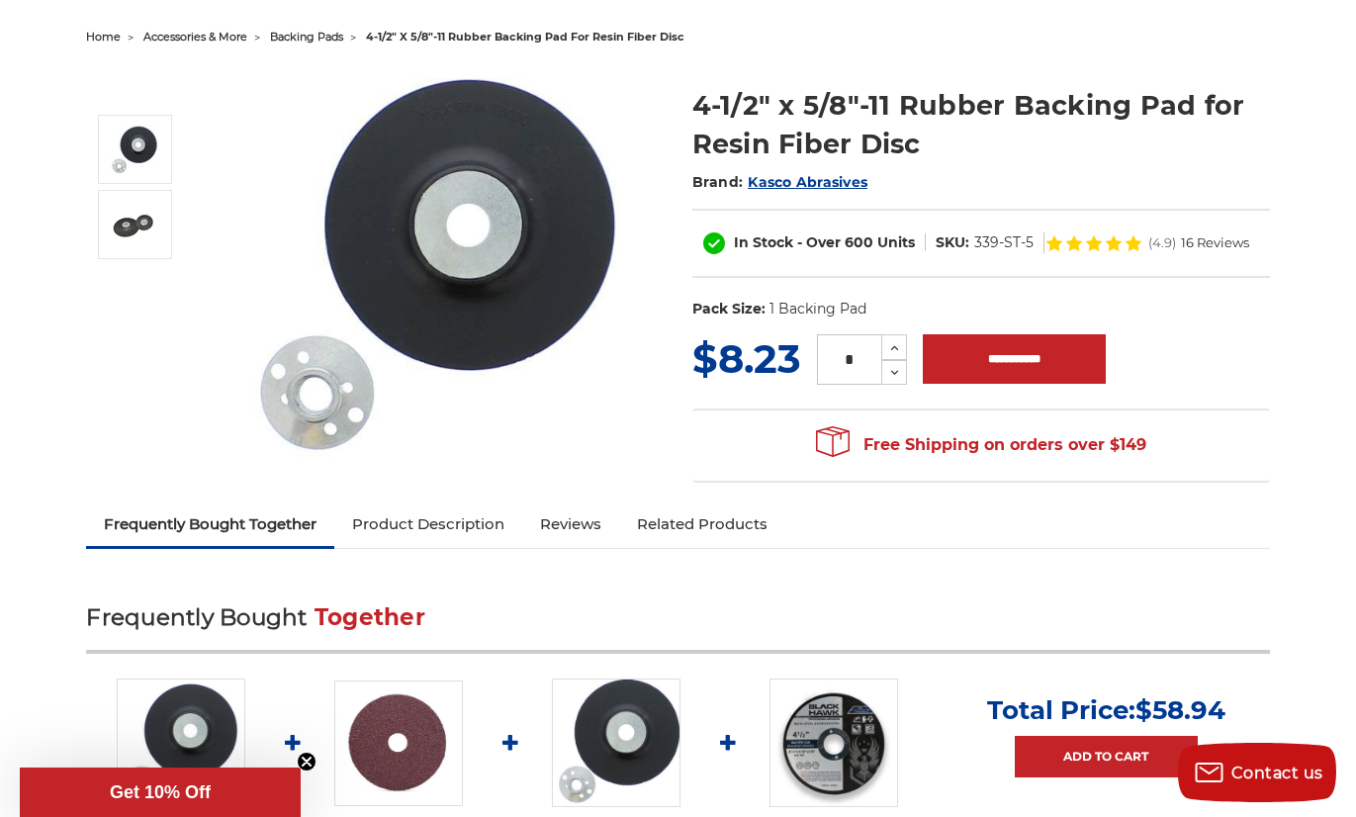
scroll to position [185, 0]
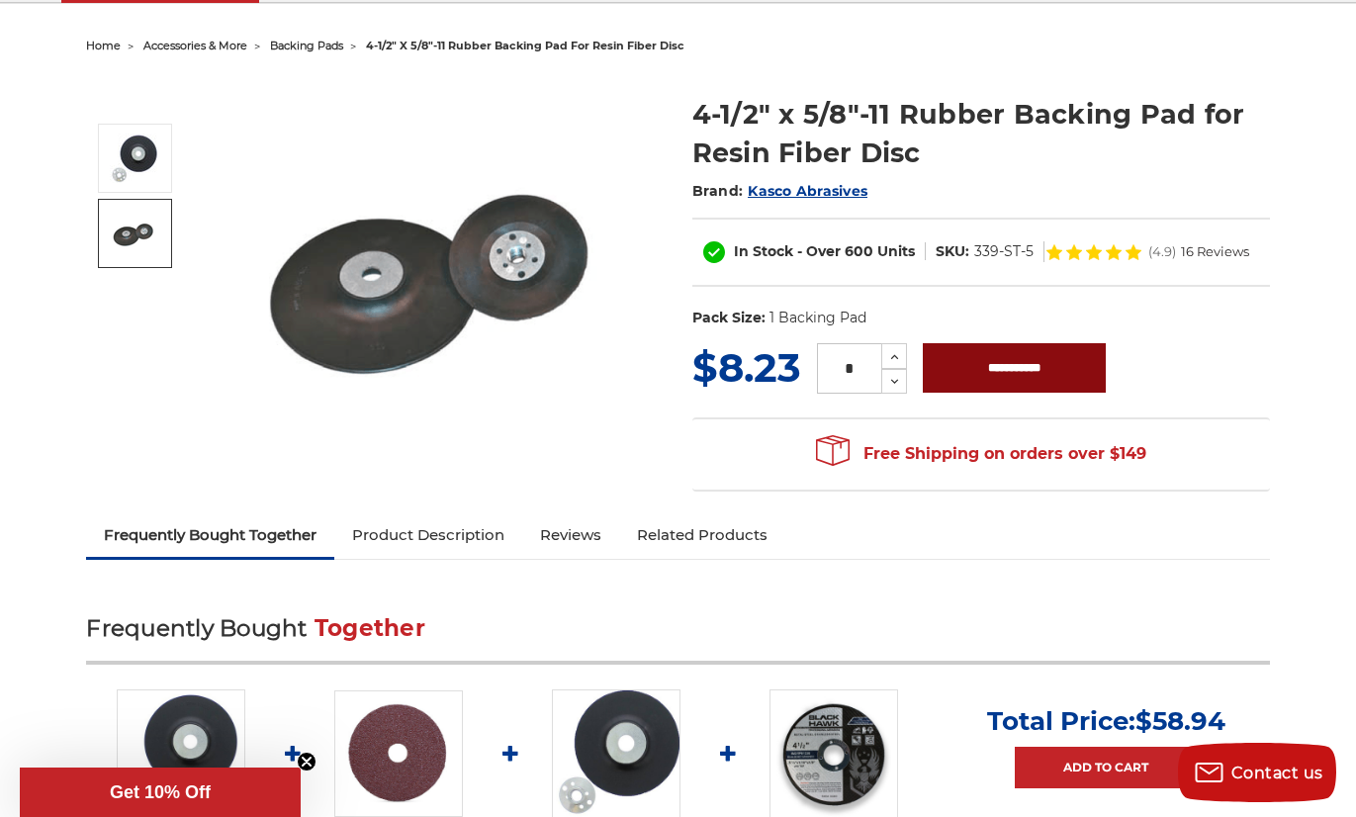
click at [988, 377] on input "**********" at bounding box center [1014, 367] width 183 height 49
type input "**********"
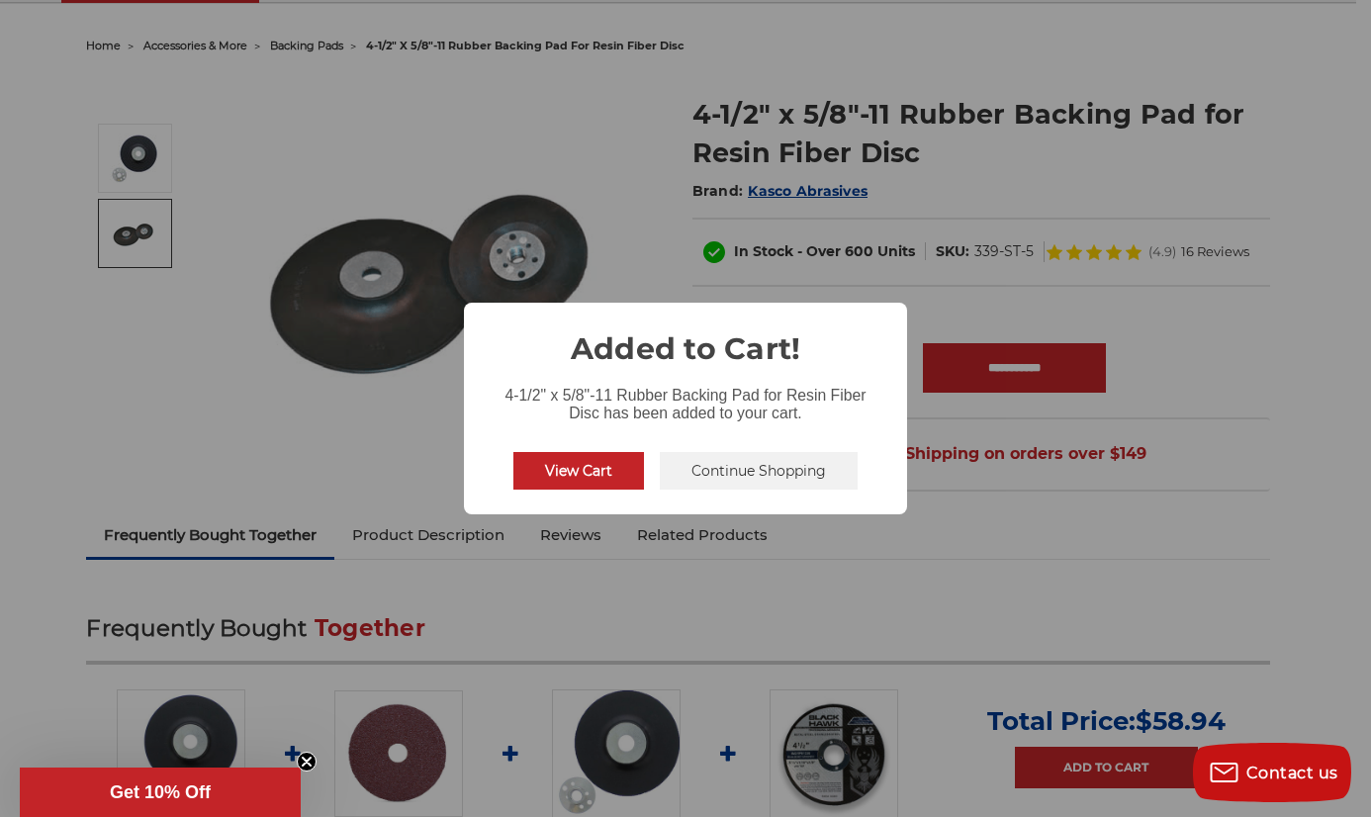
click at [606, 470] on button "View Cart" at bounding box center [578, 471] width 131 height 38
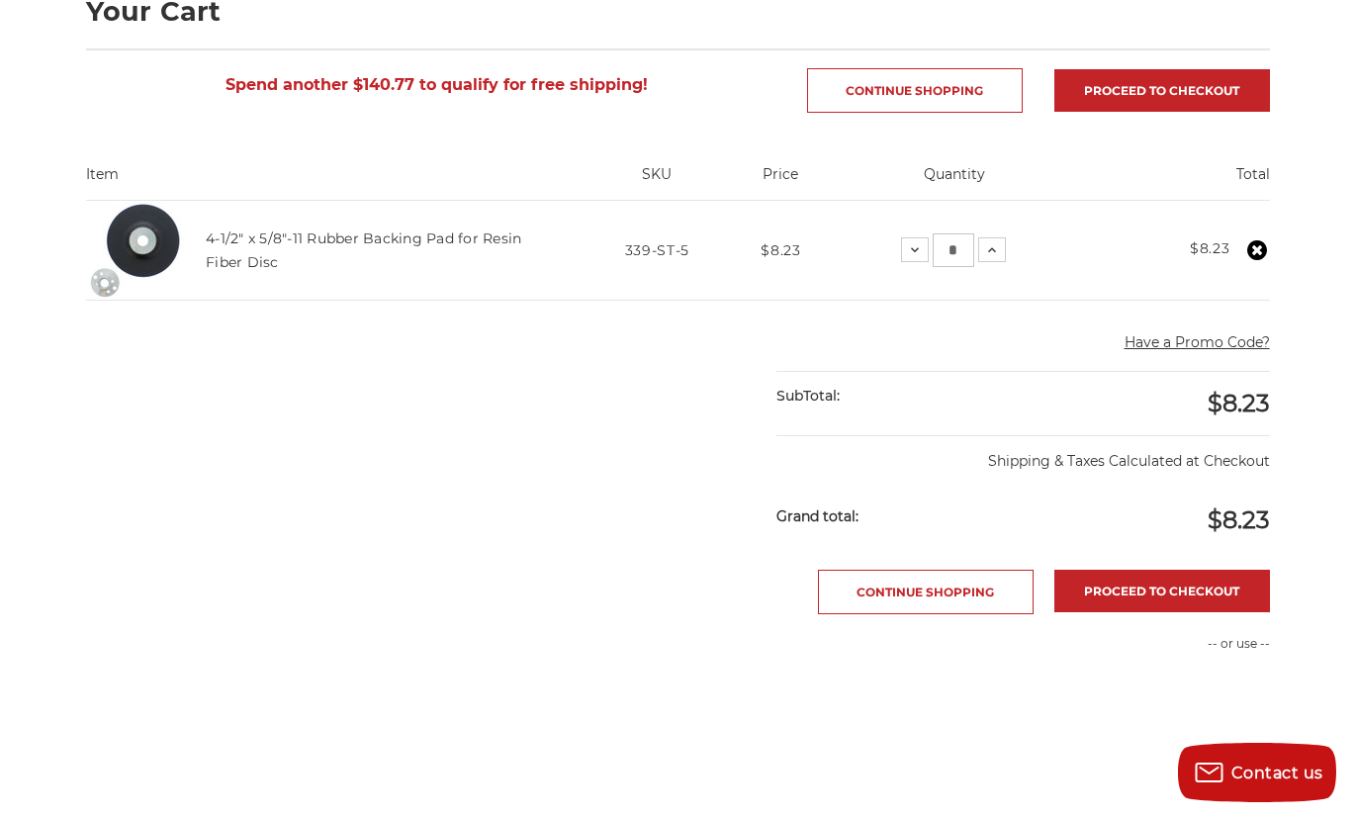
scroll to position [320, 0]
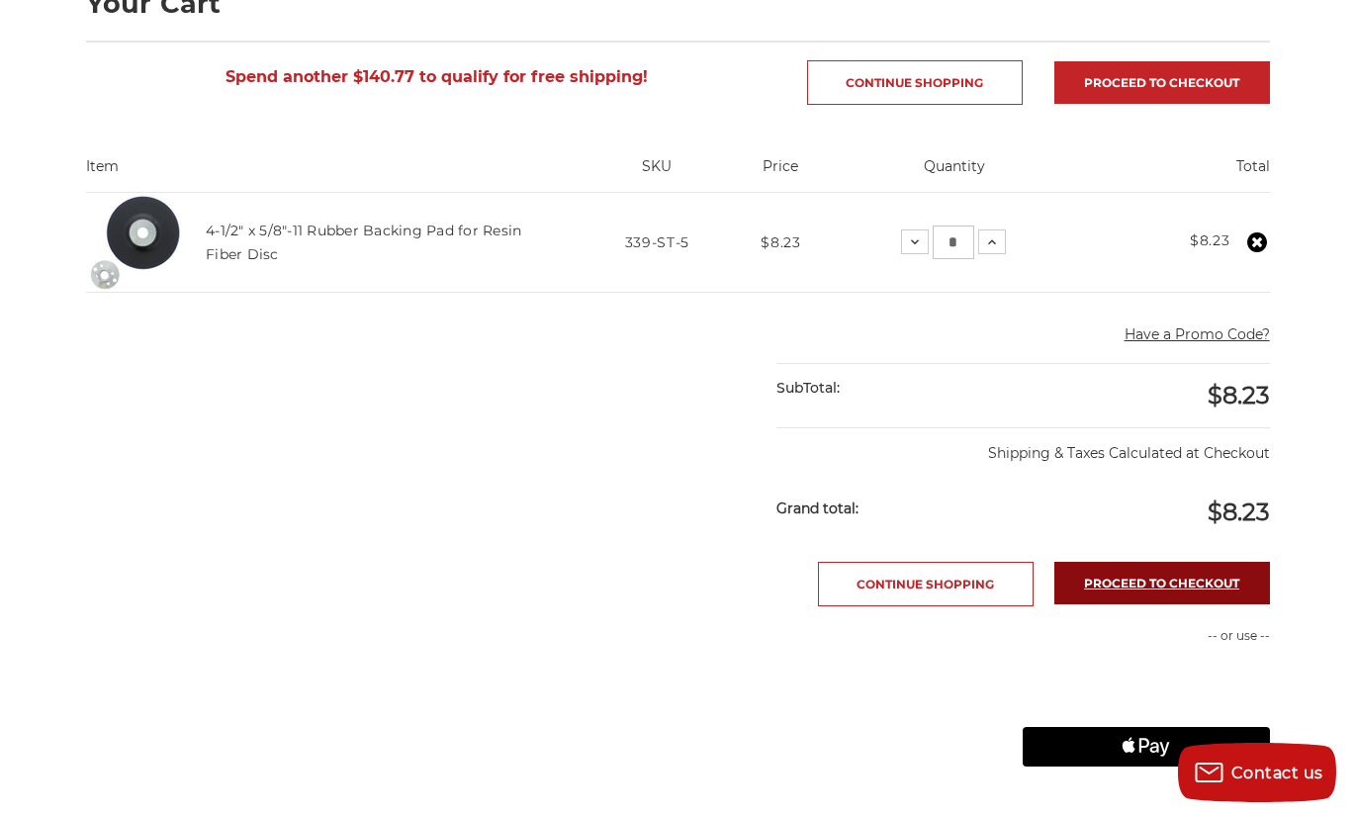
click at [1143, 582] on link "Proceed to checkout" at bounding box center [1163, 583] width 216 height 43
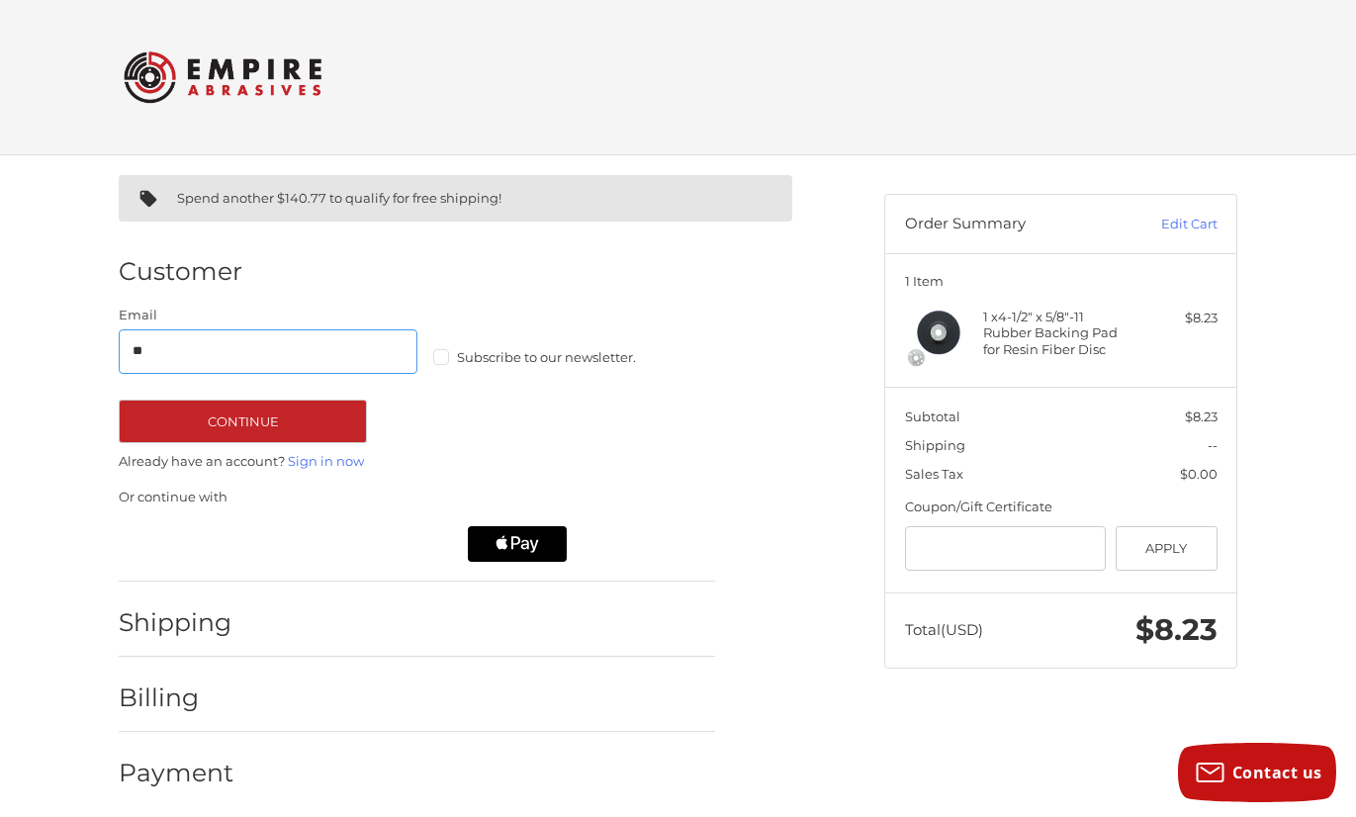
type input "**********"
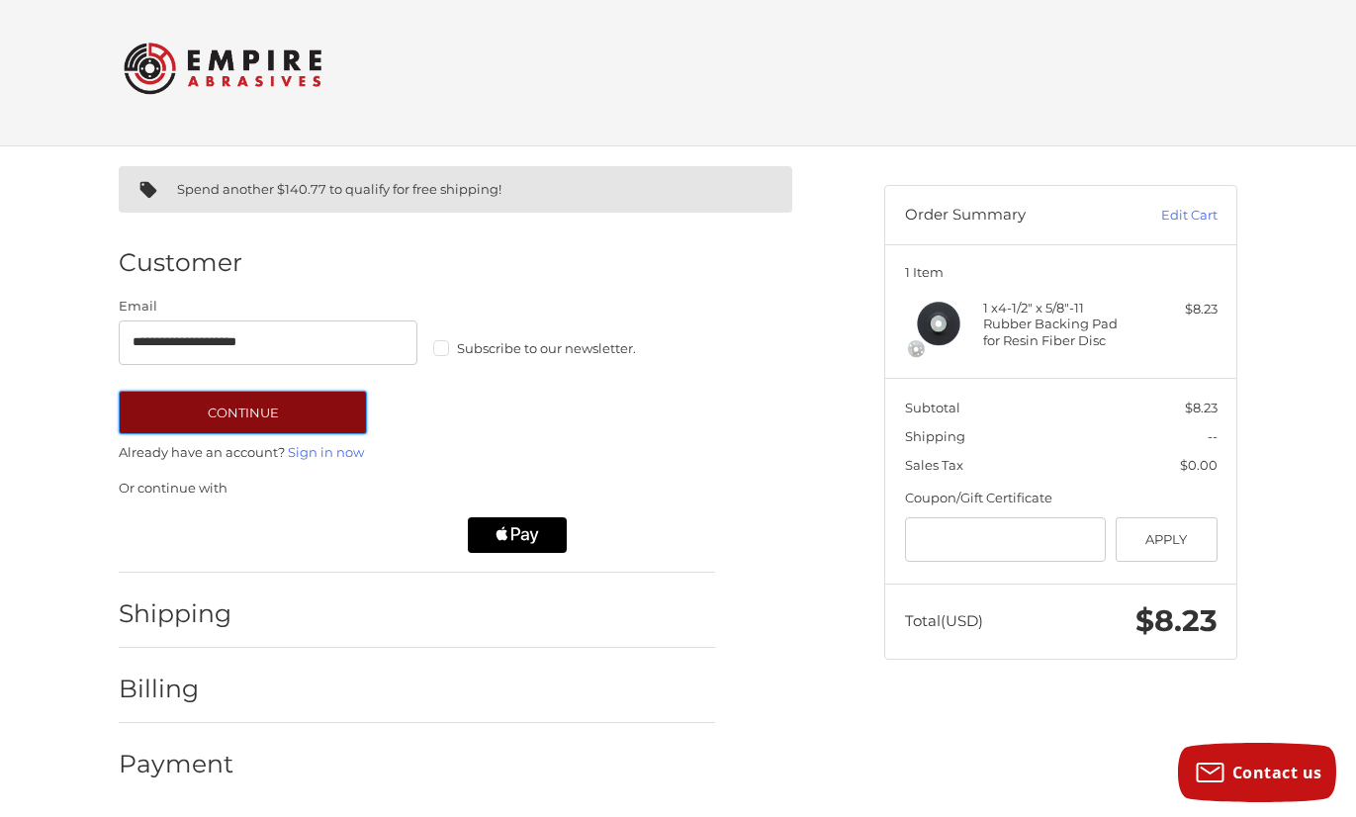
click at [264, 414] on button "Continue" at bounding box center [243, 413] width 248 height 44
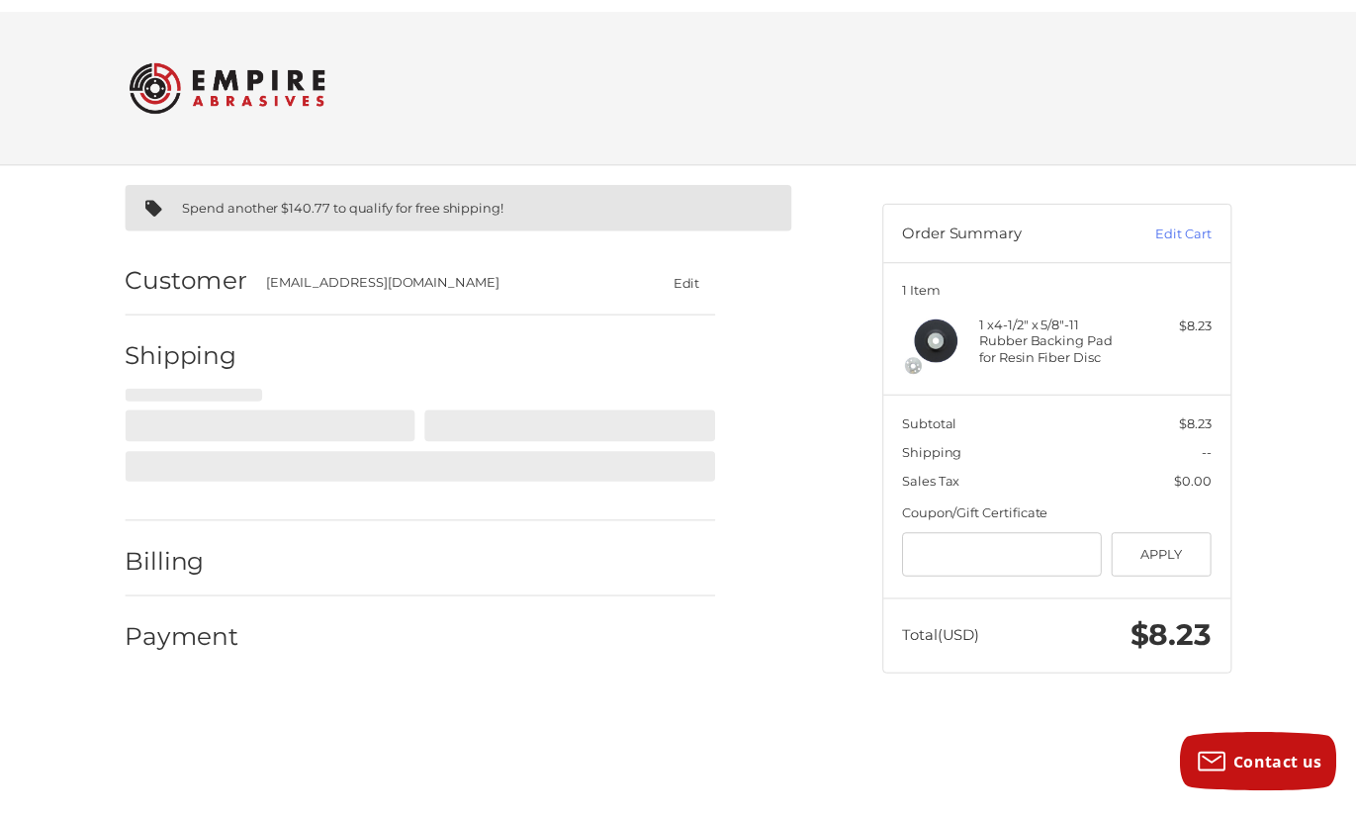
select select "**"
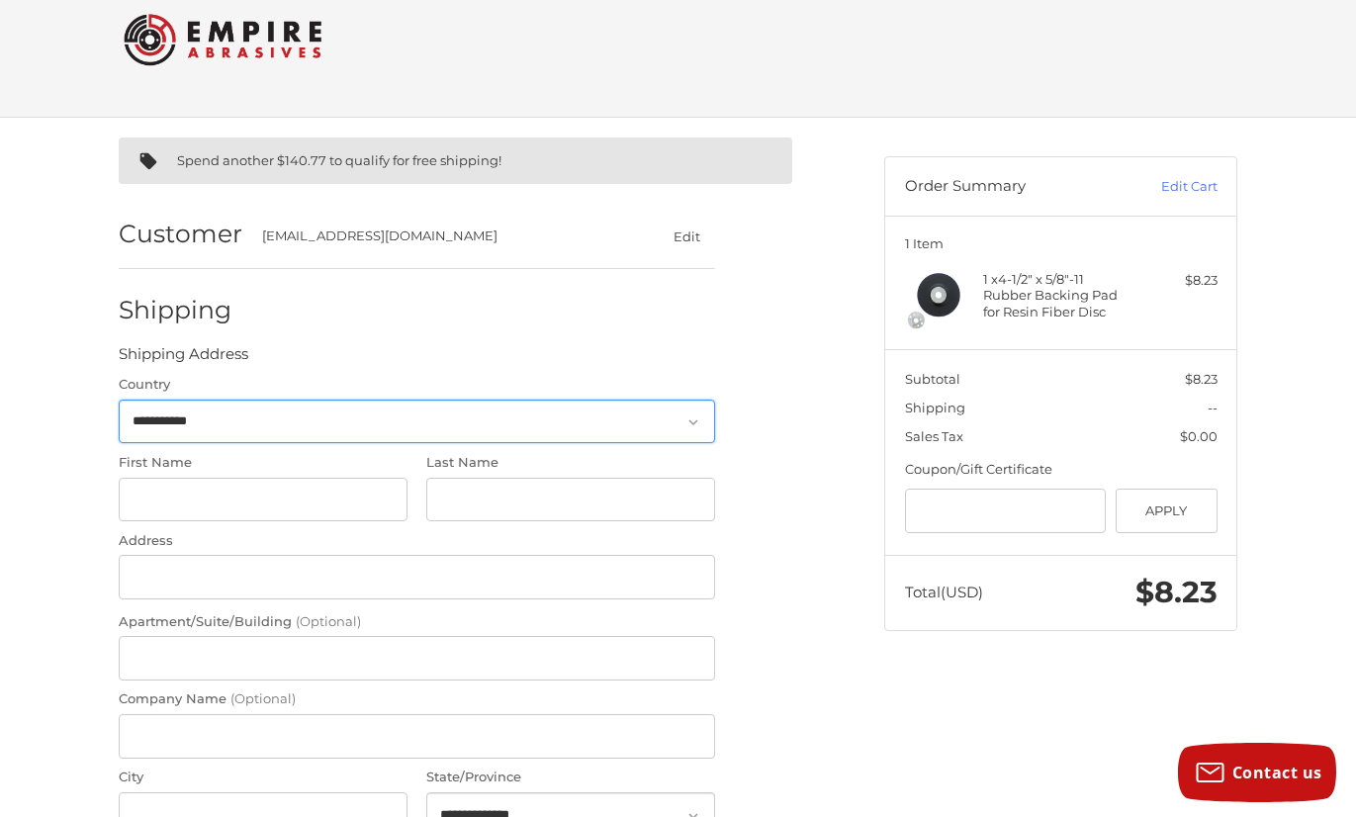
scroll to position [39, 0]
